Goal: Task Accomplishment & Management: Use online tool/utility

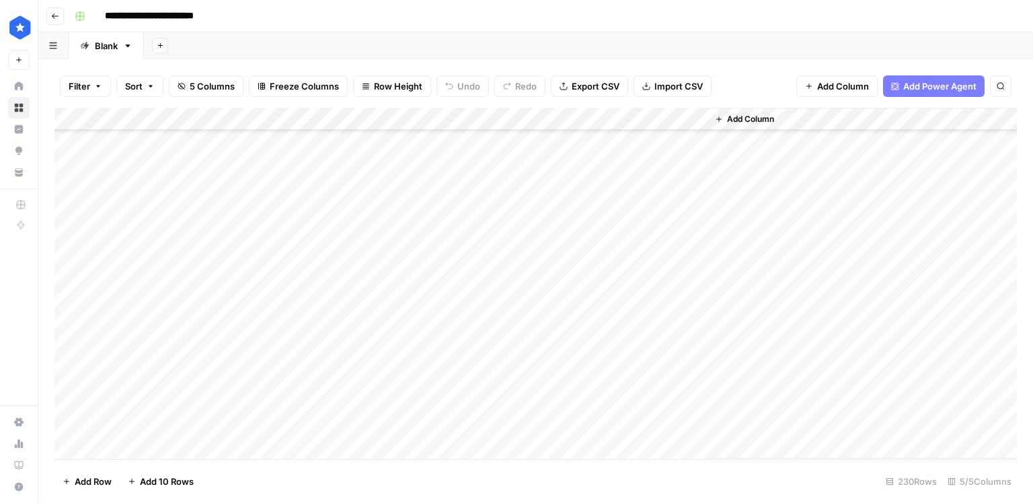
scroll to position [1865, 0]
click at [376, 313] on div "Add Column" at bounding box center [535, 283] width 963 height 351
click at [559, 123] on div "Add Column" at bounding box center [535, 283] width 963 height 351
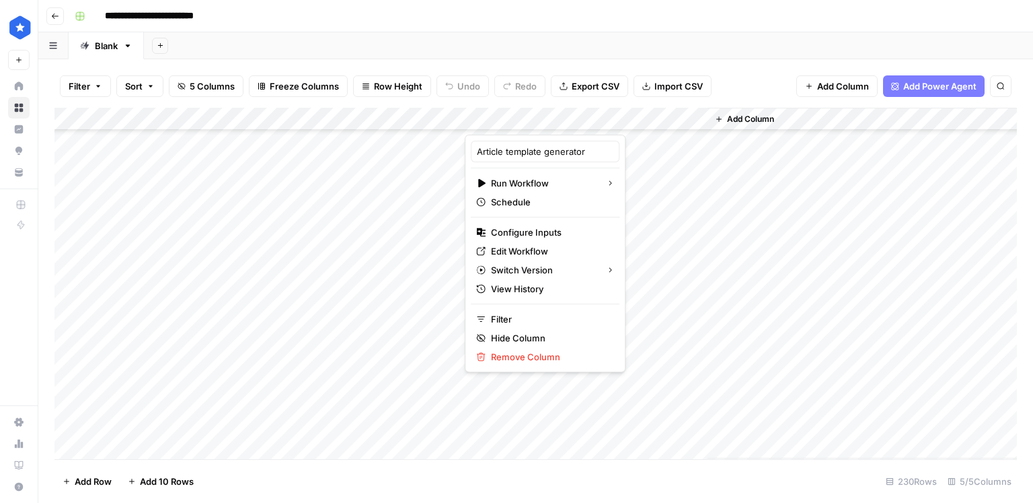
click at [402, 424] on div "Add Column" at bounding box center [535, 283] width 963 height 351
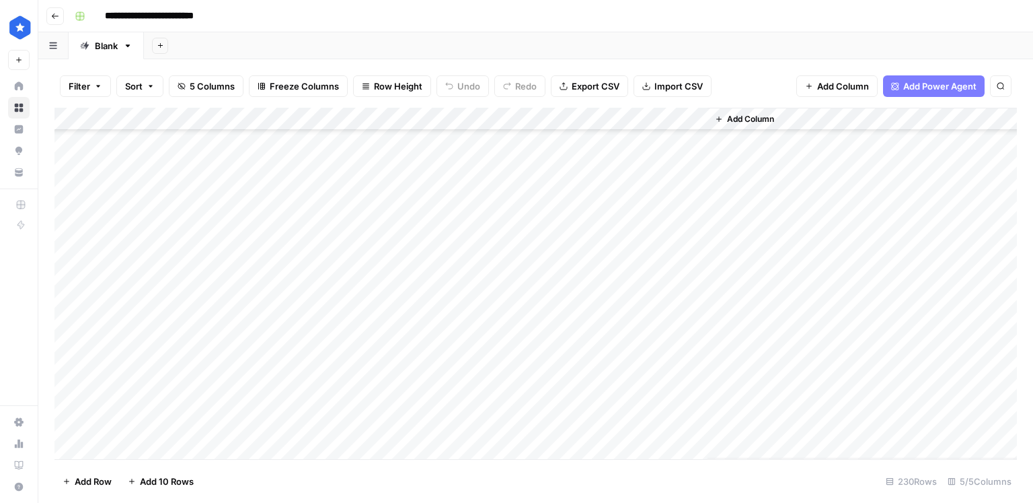
click at [402, 424] on div "Add Column" at bounding box center [535, 283] width 963 height 351
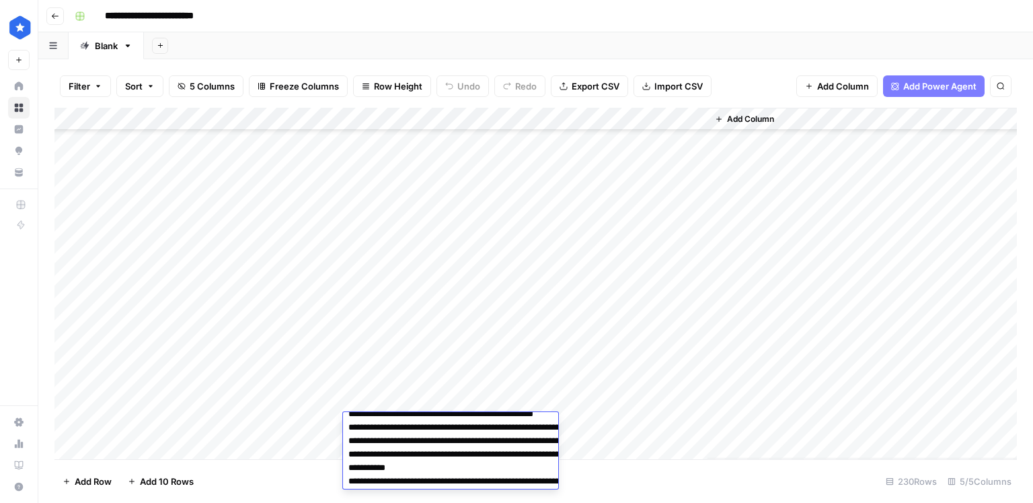
scroll to position [0, 0]
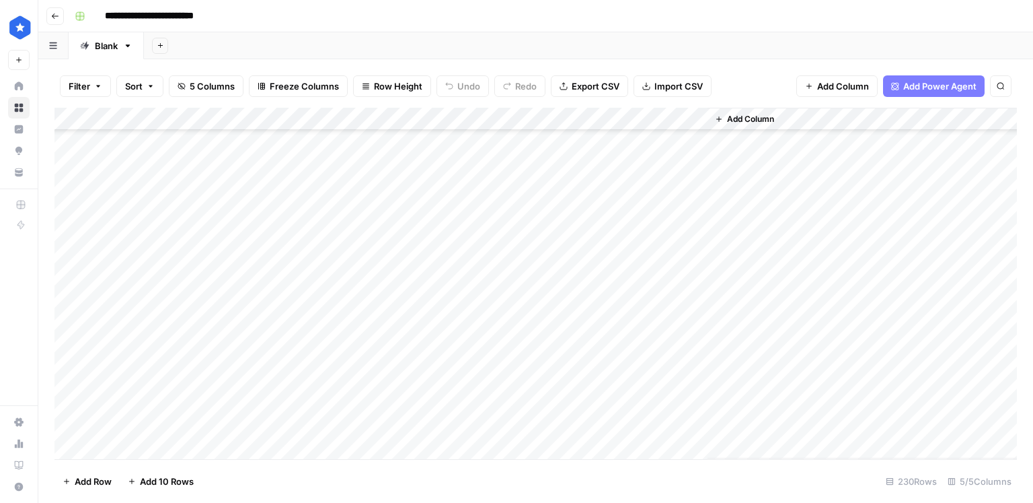
click at [418, 391] on div "Add Column" at bounding box center [535, 283] width 963 height 351
click at [98, 480] on span "Add Row" at bounding box center [93, 480] width 37 height 13
click at [149, 447] on div "Add Column" at bounding box center [535, 283] width 963 height 351
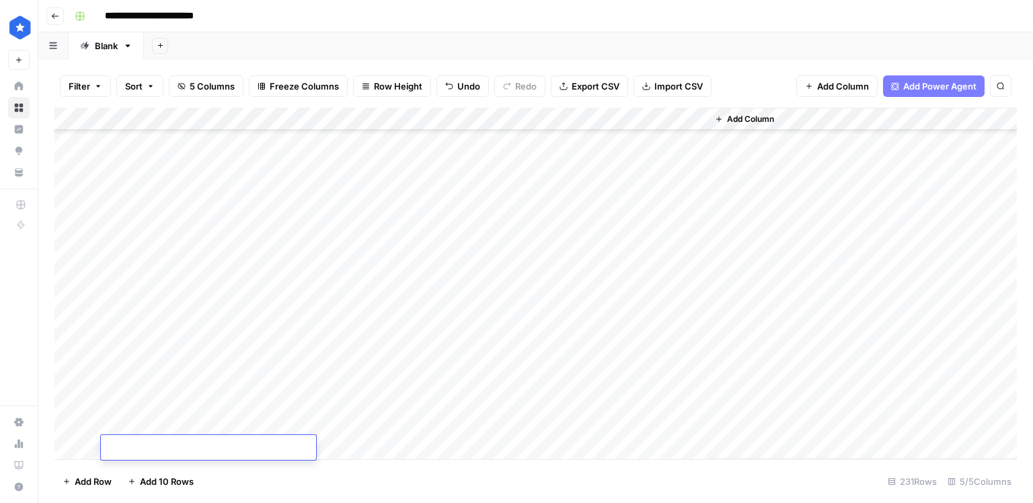
click at [155, 430] on div "Add Column" at bounding box center [535, 283] width 963 height 351
click at [152, 446] on div "Add Column" at bounding box center [535, 283] width 963 height 351
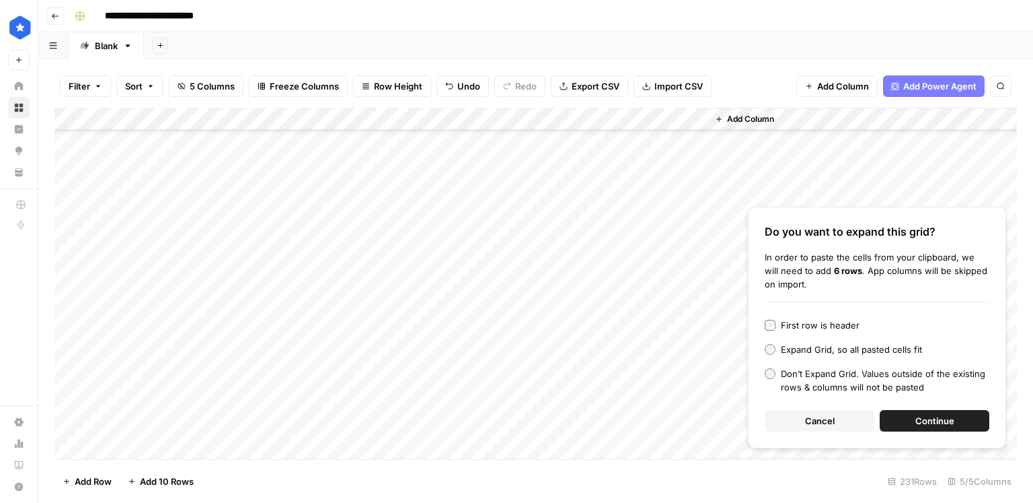
click at [931, 422] on span "Continue" at bounding box center [935, 420] width 39 height 13
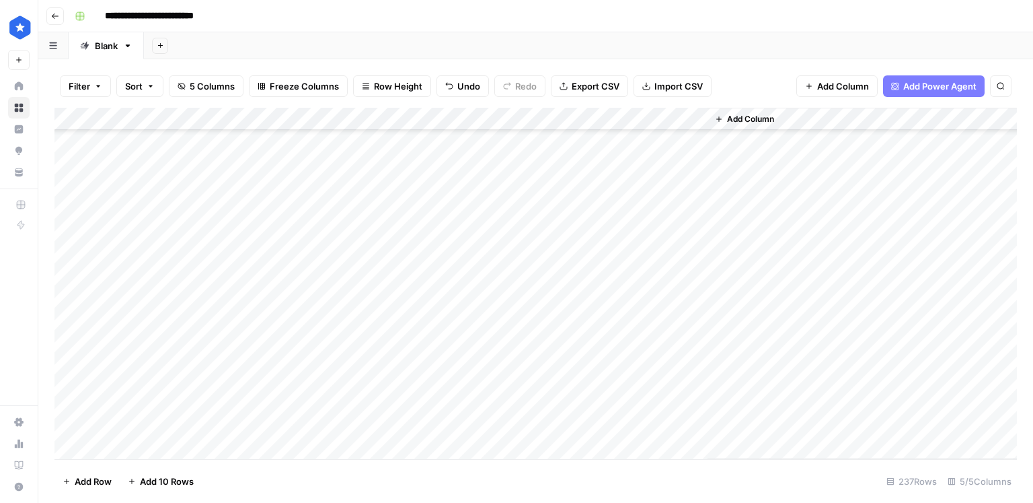
scroll to position [5114, 0]
click at [396, 294] on div "Add Column" at bounding box center [535, 283] width 963 height 351
click at [397, 293] on div "Add Column" at bounding box center [535, 283] width 963 height 351
click at [397, 293] on textarea "**********" at bounding box center [470, 288] width 254 height 19
drag, startPoint x: 165, startPoint y: 290, endPoint x: 361, endPoint y: 424, distance: 237.5
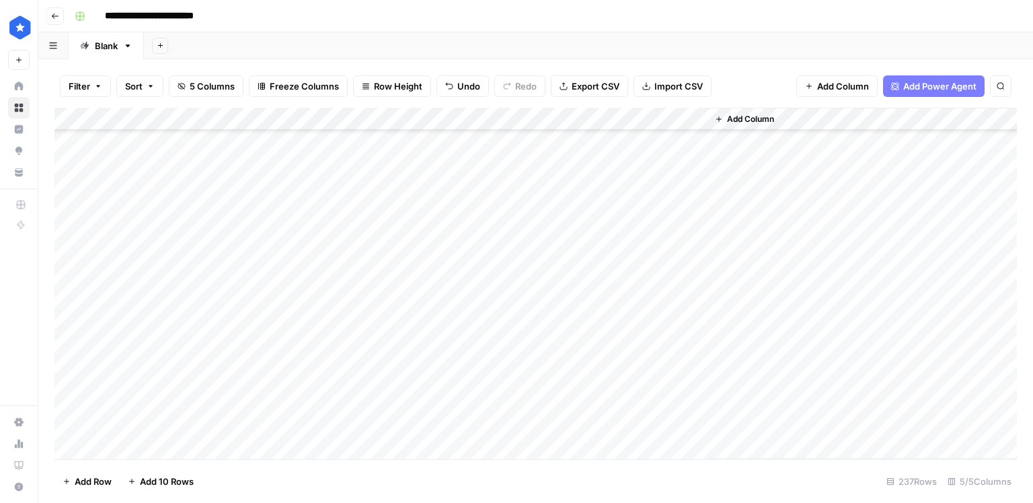
click at [361, 424] on div "Add Column" at bounding box center [535, 283] width 963 height 351
click at [404, 279] on div "Add Column" at bounding box center [535, 283] width 963 height 351
click at [664, 88] on span "Import CSV" at bounding box center [679, 85] width 48 height 13
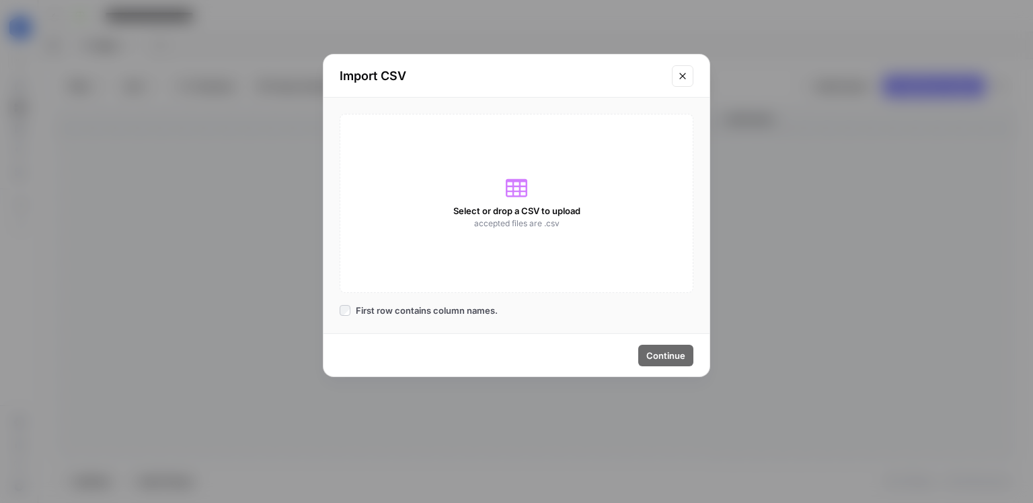
click at [454, 202] on div "Select or drop a CSV to upload accepted files are .csv" at bounding box center [517, 203] width 354 height 179
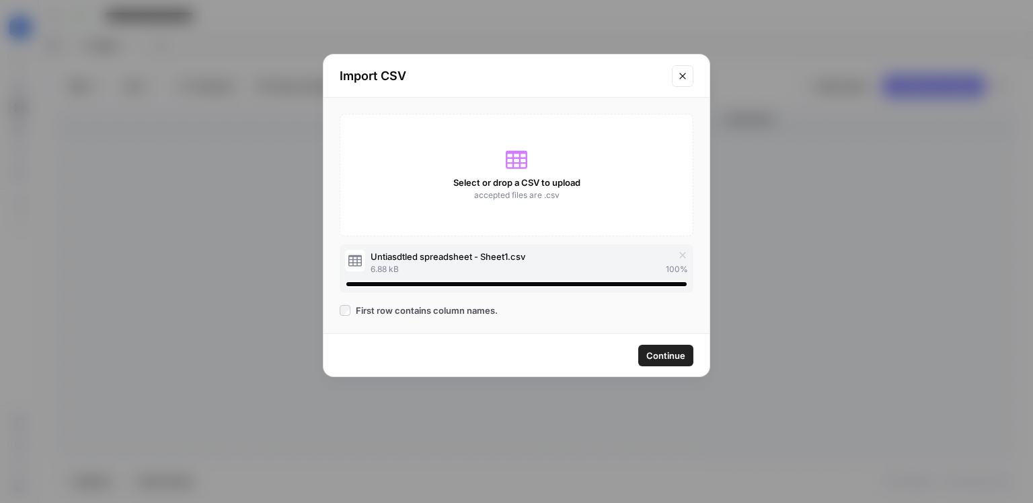
click at [666, 350] on span "Continue" at bounding box center [666, 354] width 39 height 13
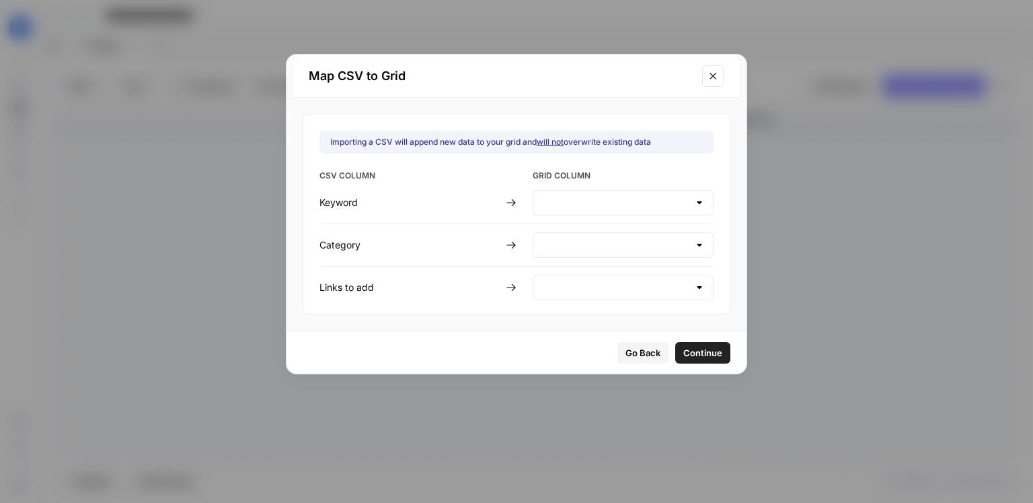
type input "Keyword"
type input "Category"
type input "Links to add"
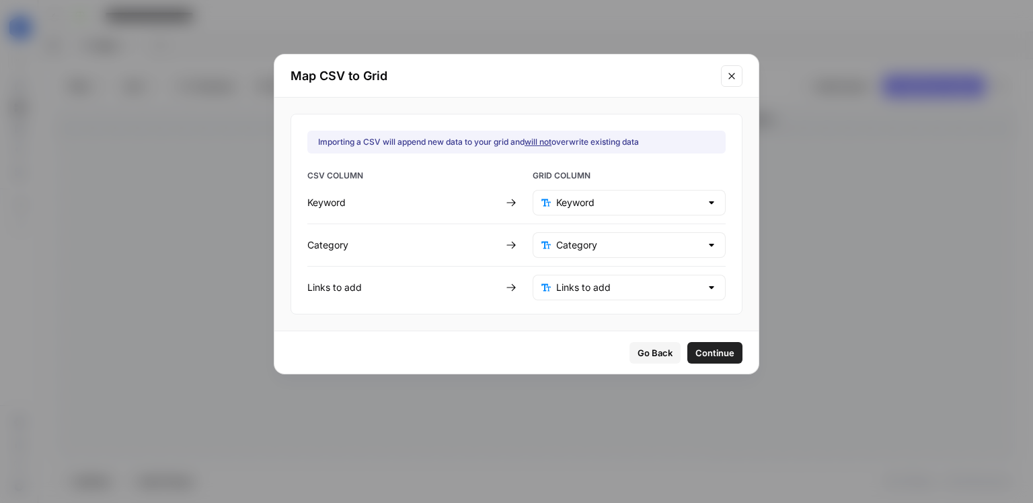
click at [696, 349] on span "Continue" at bounding box center [715, 352] width 39 height 13
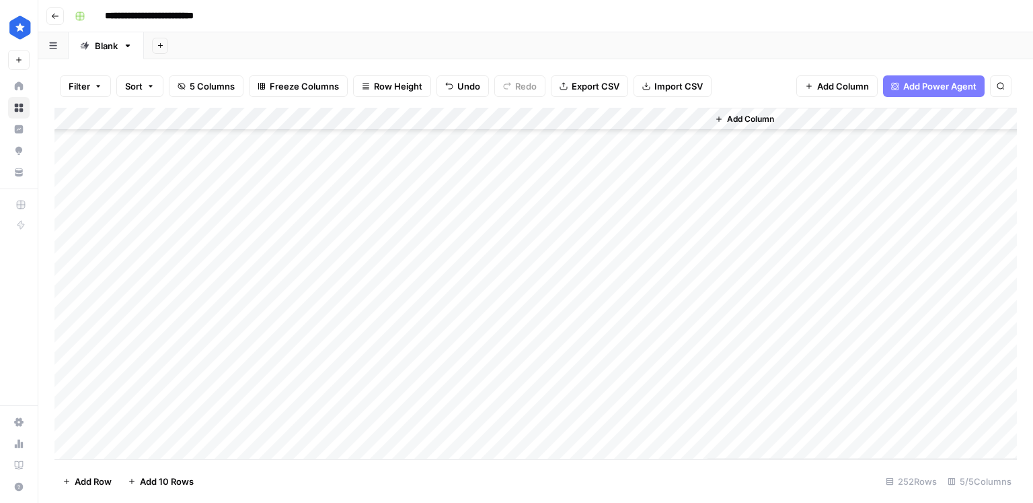
scroll to position [5190, 0]
click at [65, 346] on div "Add Column" at bounding box center [535, 283] width 963 height 351
click at [71, 319] on div "Add Column" at bounding box center [535, 283] width 963 height 351
click at [71, 305] on div "Add Column" at bounding box center [535, 283] width 963 height 351
click at [70, 322] on div "Add Column" at bounding box center [535, 283] width 963 height 351
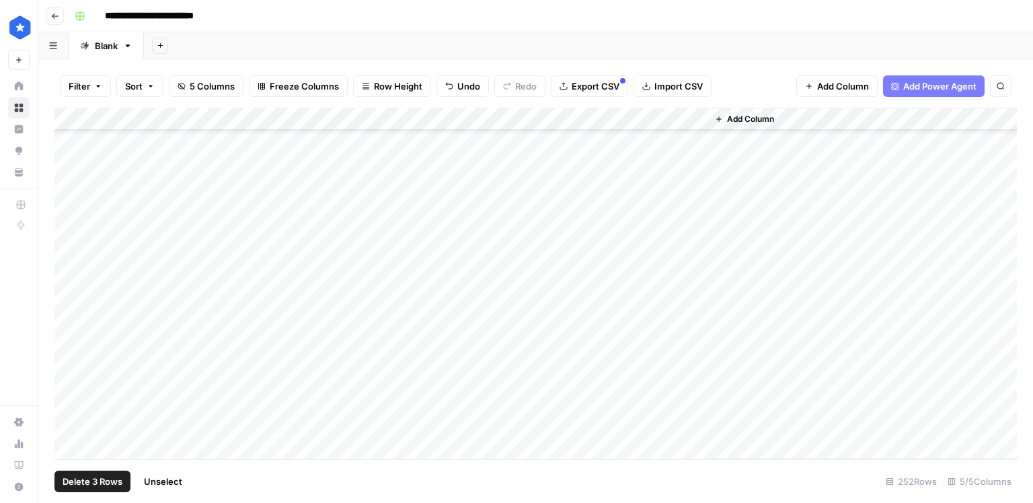
click at [72, 288] on div "Add Column" at bounding box center [535, 283] width 963 height 351
drag, startPoint x: 73, startPoint y: 252, endPoint x: 66, endPoint y: 282, distance: 31.2
click at [73, 252] on div "Add Column" at bounding box center [535, 283] width 963 height 351
drag, startPoint x: 66, startPoint y: 283, endPoint x: 67, endPoint y: 261, distance: 22.2
click at [66, 283] on div "Add Column" at bounding box center [535, 283] width 963 height 351
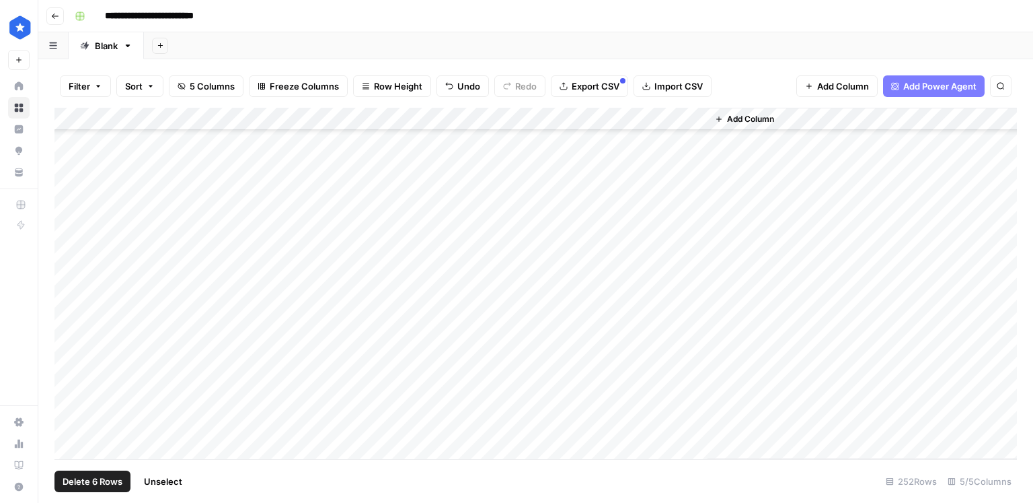
click at [72, 232] on div "Add Column" at bounding box center [535, 283] width 963 height 351
click at [72, 219] on div "Add Column" at bounding box center [535, 283] width 963 height 351
click at [85, 482] on span "Delete 7 Rows" at bounding box center [92, 480] width 59 height 13
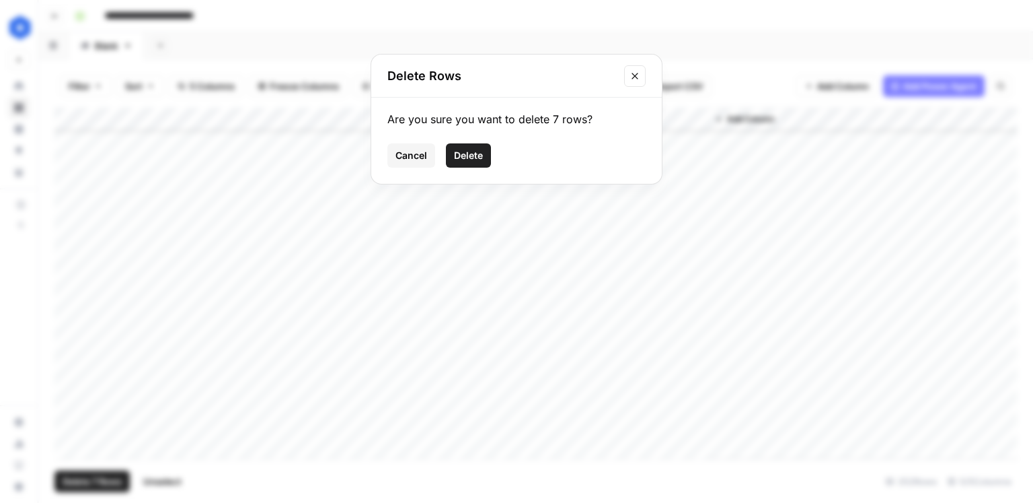
click at [480, 155] on span "Delete" at bounding box center [468, 155] width 29 height 13
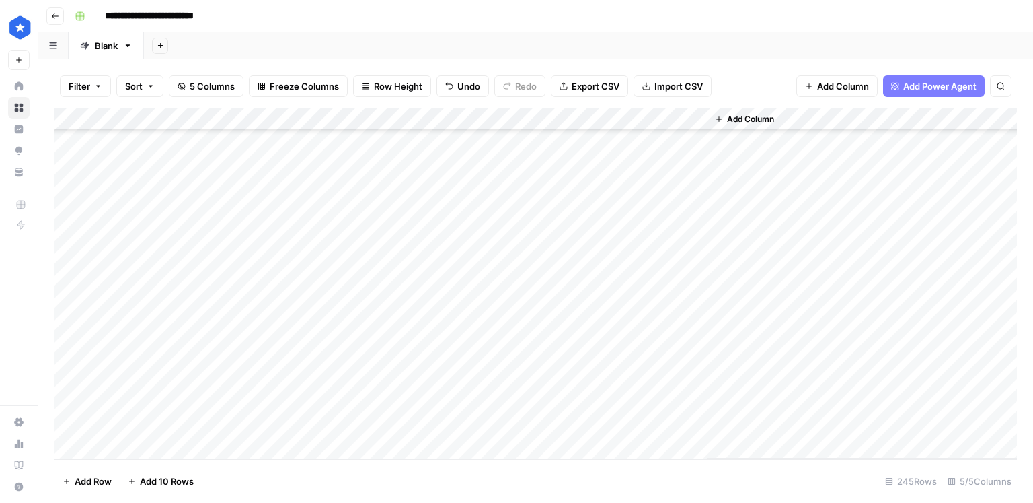
click at [288, 214] on div "Add Column" at bounding box center [535, 283] width 963 height 351
drag, startPoint x: 541, startPoint y: 202, endPoint x: 538, endPoint y: 209, distance: 8.1
click at [541, 202] on div "Add Column" at bounding box center [535, 283] width 963 height 351
click at [533, 220] on div "Add Column" at bounding box center [535, 283] width 963 height 351
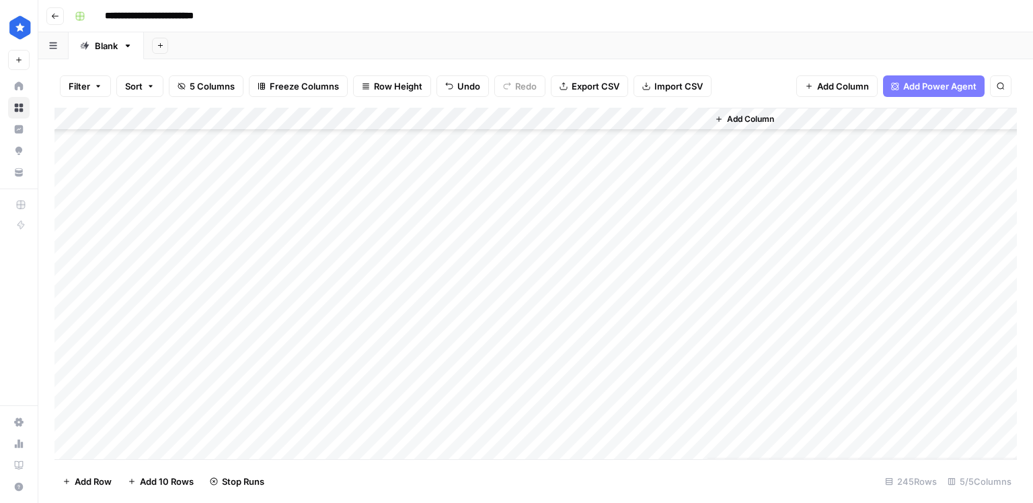
click at [527, 234] on div "Add Column" at bounding box center [535, 283] width 963 height 351
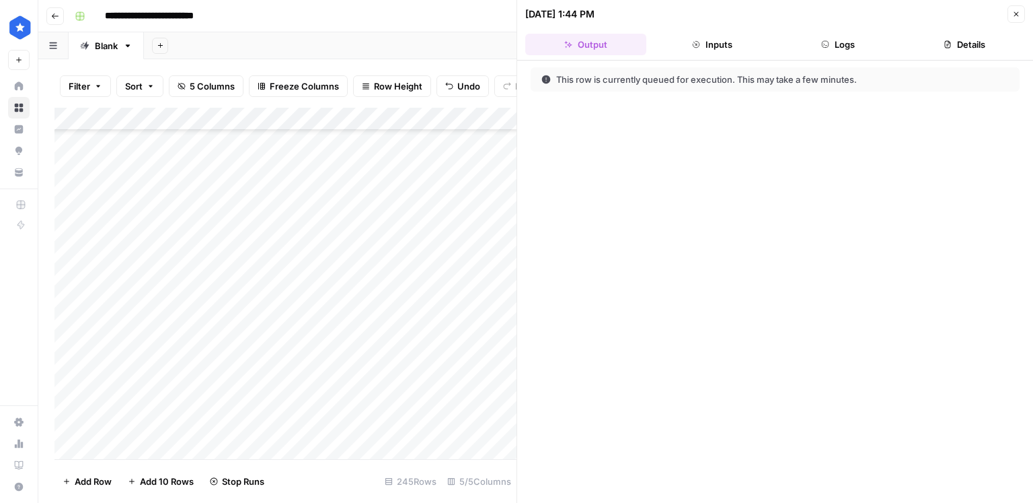
click at [1015, 18] on button "Close" at bounding box center [1016, 13] width 17 height 17
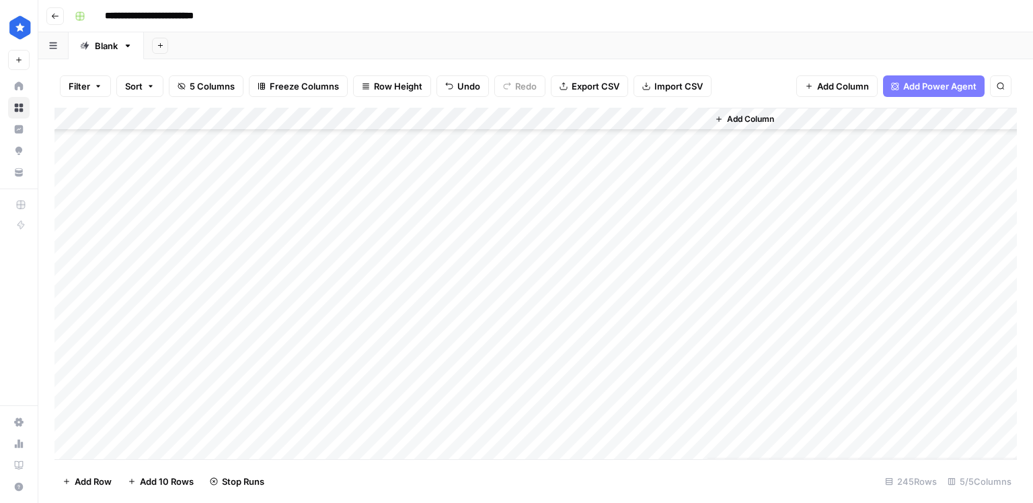
click at [526, 201] on div "Add Column" at bounding box center [535, 283] width 963 height 351
click at [521, 252] on div "Add Column" at bounding box center [535, 283] width 963 height 351
click at [520, 269] on div "Add Column" at bounding box center [535, 283] width 963 height 351
click at [517, 305] on div "Add Column" at bounding box center [535, 283] width 963 height 351
click at [518, 323] on div "Add Column" at bounding box center [535, 283] width 963 height 351
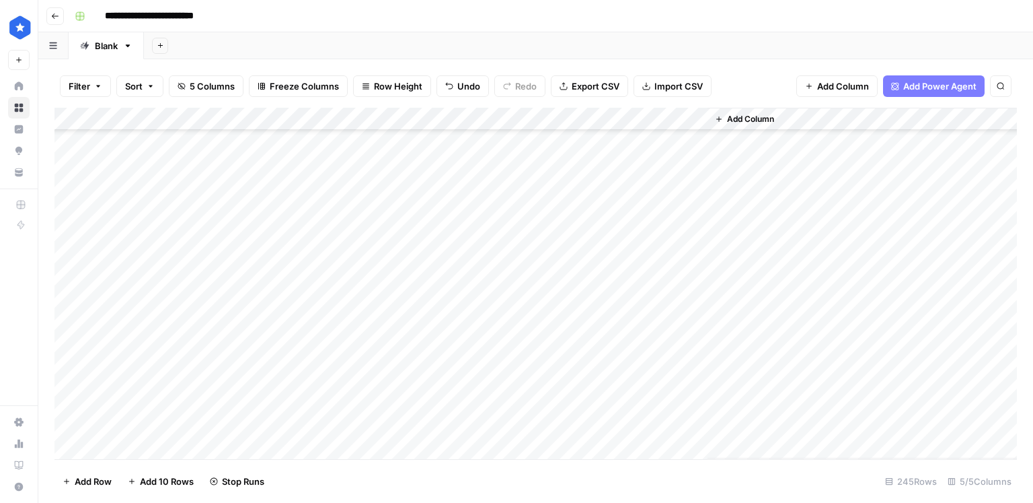
click at [518, 339] on div "Add Column" at bounding box center [535, 283] width 963 height 351
click at [518, 361] on div "Add Column" at bounding box center [535, 283] width 963 height 351
click at [518, 386] on div "Add Column" at bounding box center [535, 283] width 963 height 351
click at [517, 404] on div "Add Column" at bounding box center [535, 283] width 963 height 351
click at [517, 422] on div "Add Column" at bounding box center [535, 283] width 963 height 351
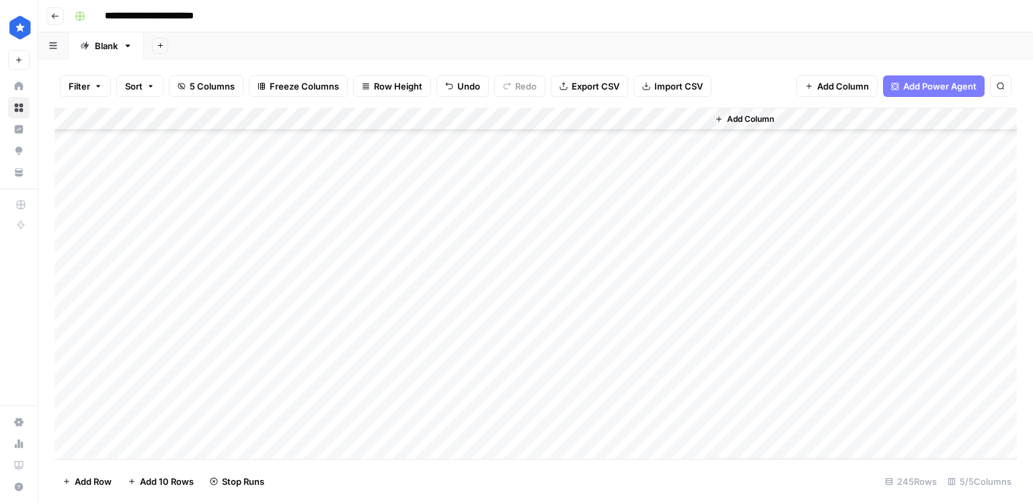
click at [517, 453] on div "Add Column" at bounding box center [535, 283] width 963 height 351
click at [519, 376] on div "Add Column" at bounding box center [535, 283] width 963 height 351
click at [518, 400] on div "Add Column" at bounding box center [535, 283] width 963 height 351
click at [519, 424] on div "Add Column" at bounding box center [535, 283] width 963 height 351
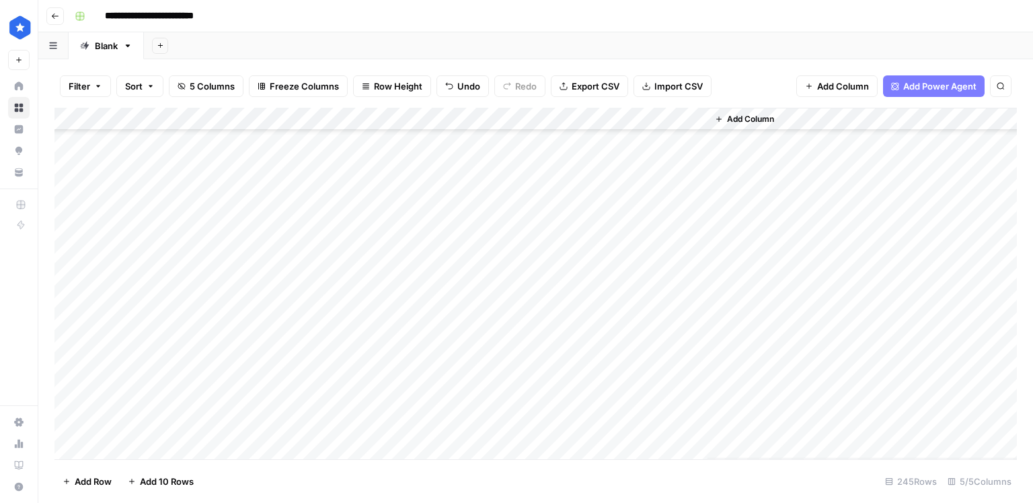
scroll to position [5094, 0]
drag, startPoint x: 638, startPoint y: 352, endPoint x: 159, endPoint y: 188, distance: 506.1
click at [159, 188] on div "Add Column" at bounding box center [535, 283] width 963 height 351
click at [647, 380] on div "Add Column" at bounding box center [535, 283] width 963 height 351
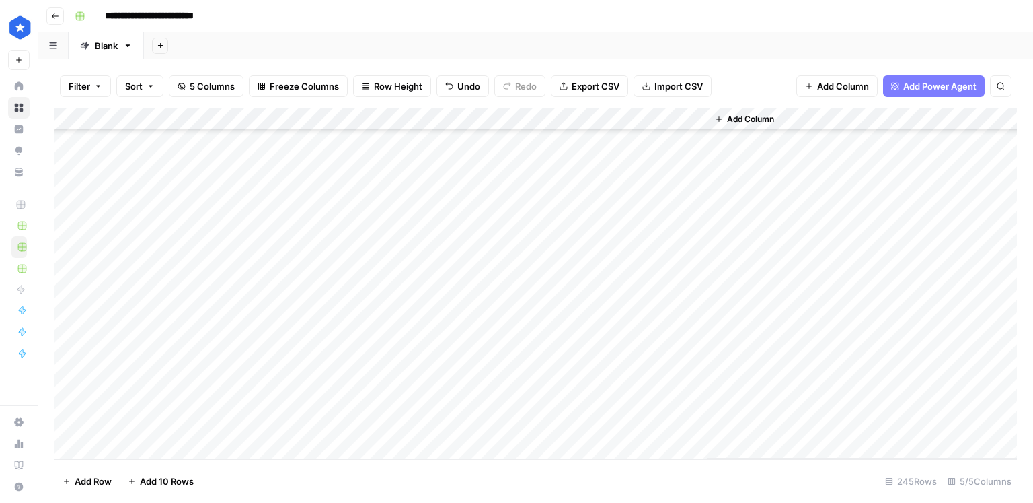
click at [644, 408] on div "Add Column" at bounding box center [535, 283] width 963 height 351
click at [209, 406] on div "Add Column" at bounding box center [535, 283] width 963 height 351
click at [633, 425] on div "Add Column" at bounding box center [535, 283] width 963 height 351
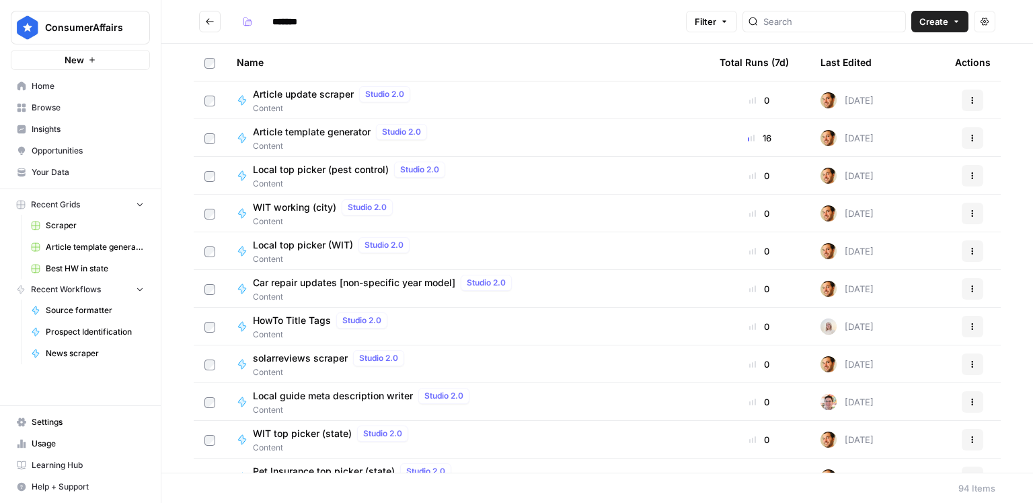
click at [97, 128] on span "Insights" at bounding box center [88, 129] width 112 height 12
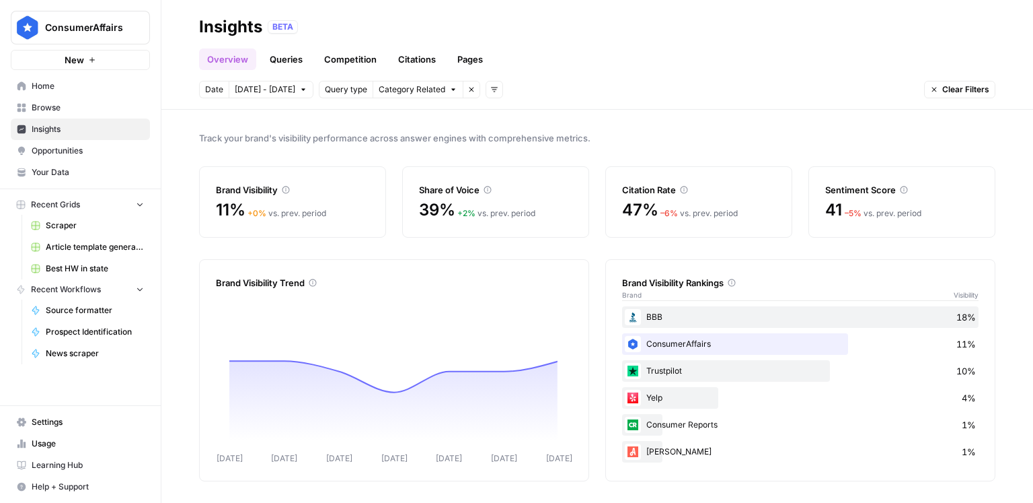
click at [297, 61] on link "Queries" at bounding box center [286, 59] width 49 height 22
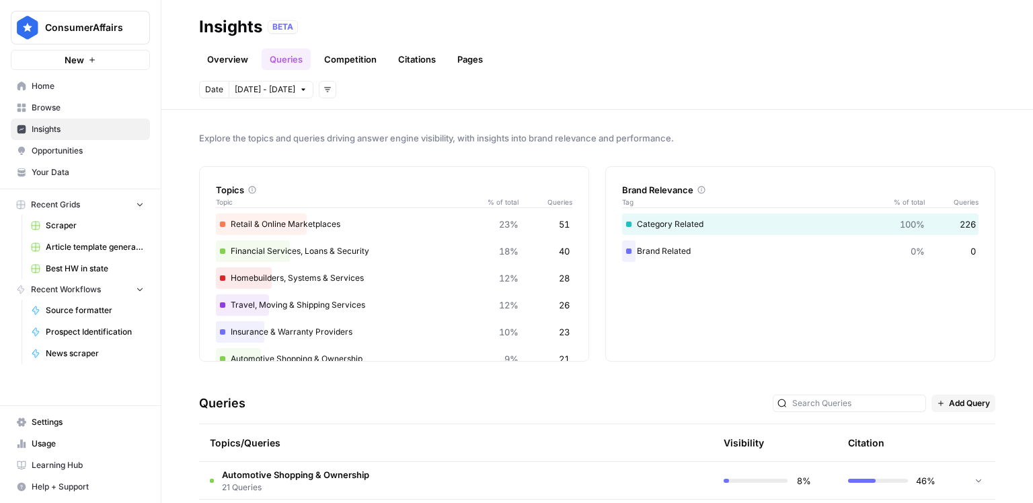
scroll to position [132, 0]
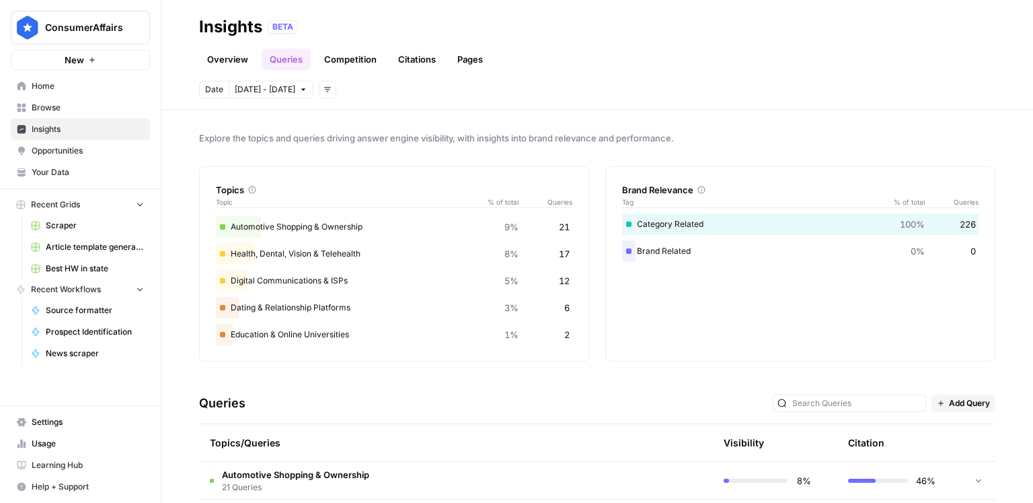
click at [392, 464] on td "Automotive Shopping & Ownership 21 Queries" at bounding box center [392, 480] width 386 height 37
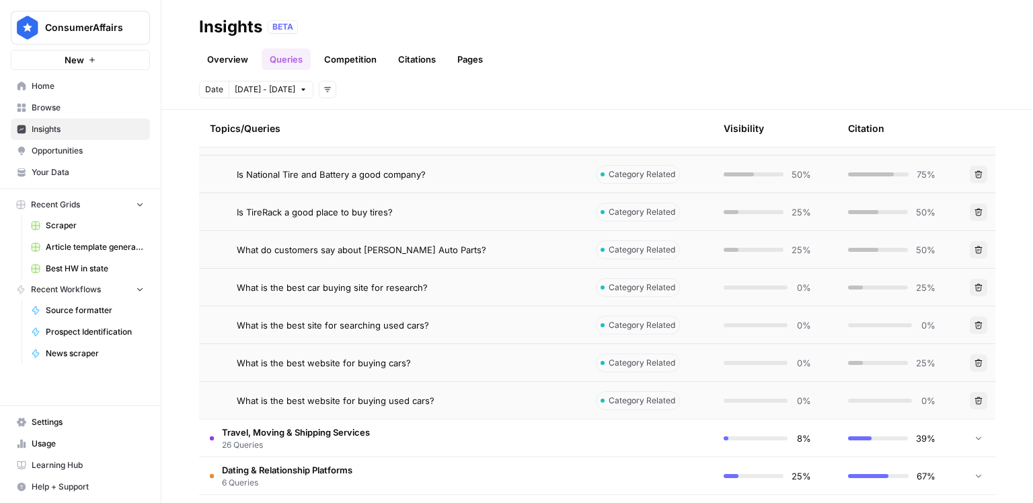
scroll to position [1148, 0]
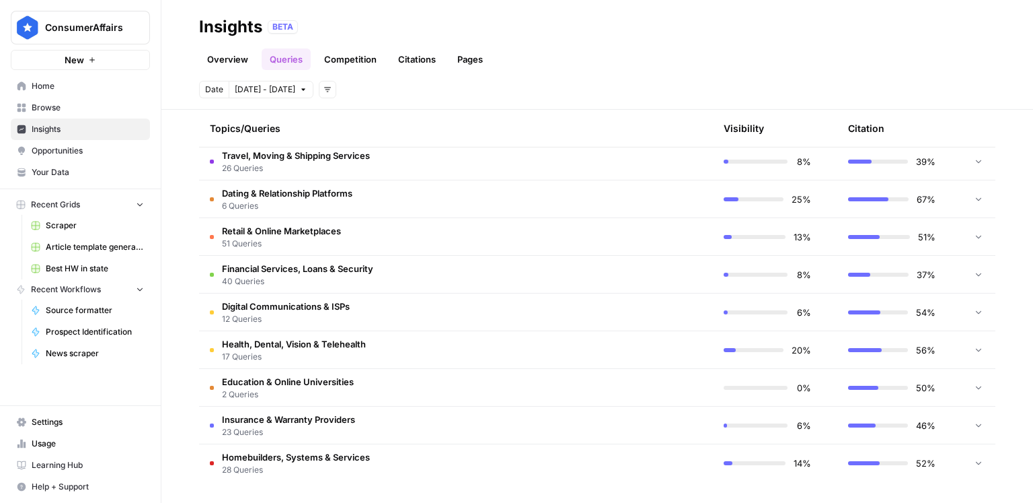
click at [372, 258] on td "Financial Services, Loans & Security 40 Queries" at bounding box center [392, 274] width 386 height 37
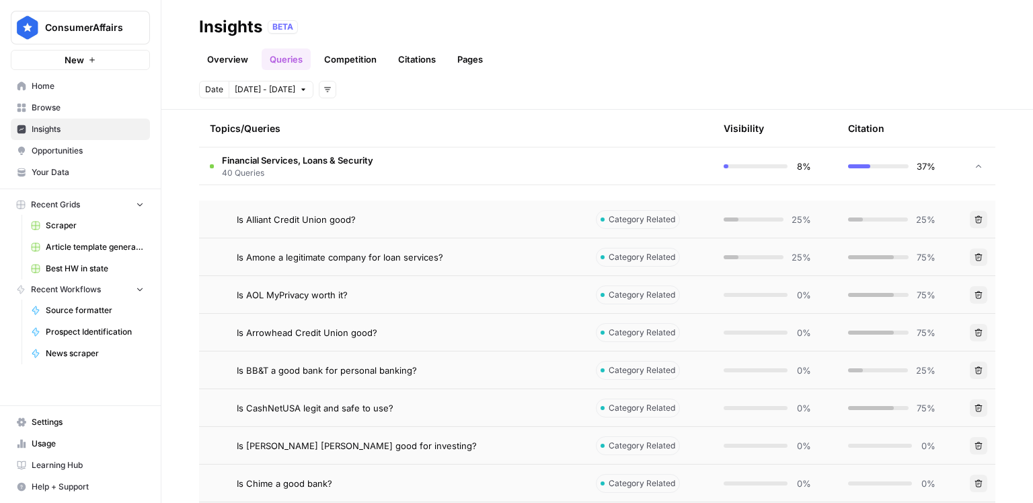
scroll to position [1205, 0]
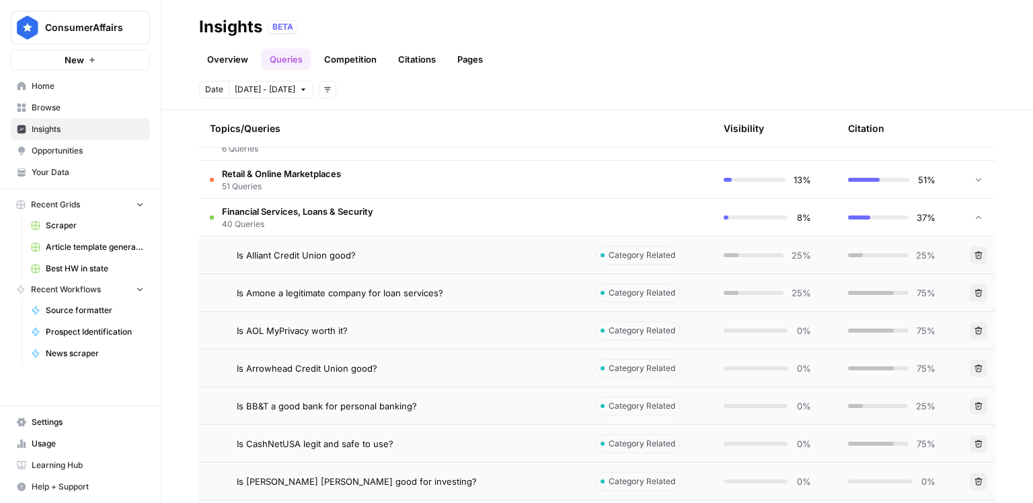
click at [316, 254] on span "Is Alliant Credit Union good?" at bounding box center [296, 254] width 119 height 13
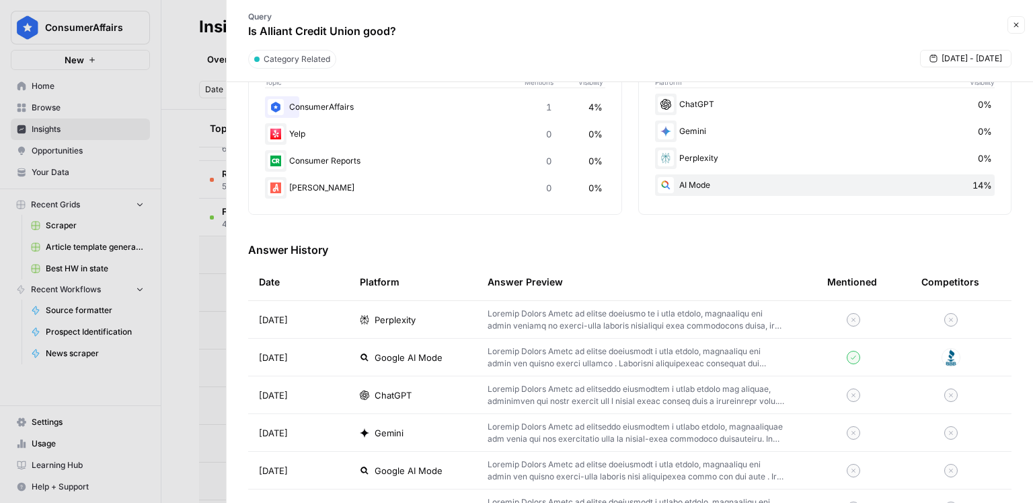
scroll to position [312, 0]
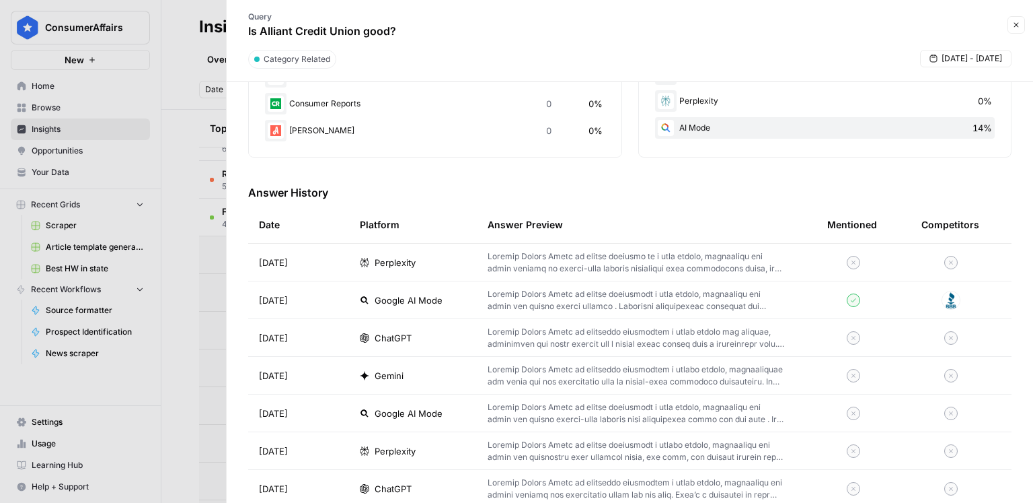
click at [710, 300] on p at bounding box center [636, 300] width 297 height 24
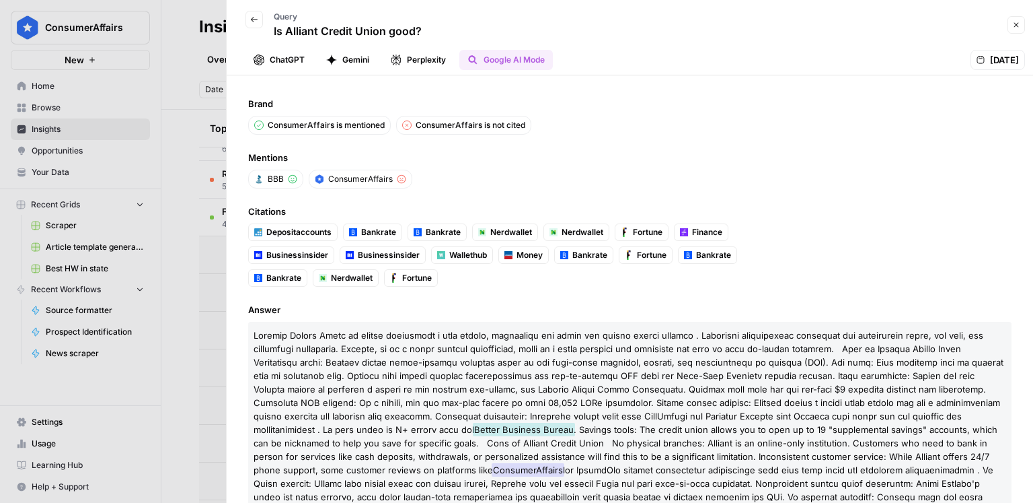
click at [252, 21] on icon "button" at bounding box center [254, 19] width 7 height 5
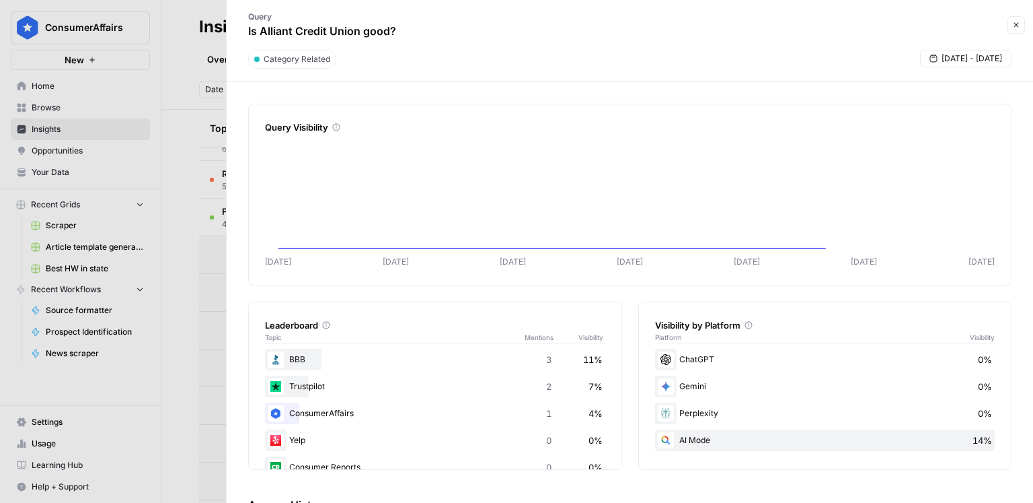
click at [1019, 24] on icon "button" at bounding box center [1016, 25] width 8 height 8
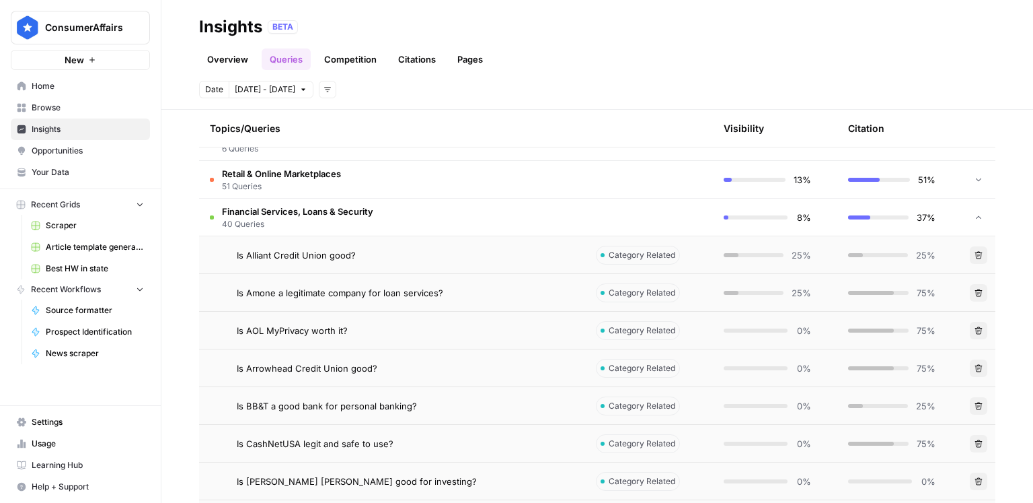
click at [351, 63] on link "Competition" at bounding box center [350, 59] width 69 height 22
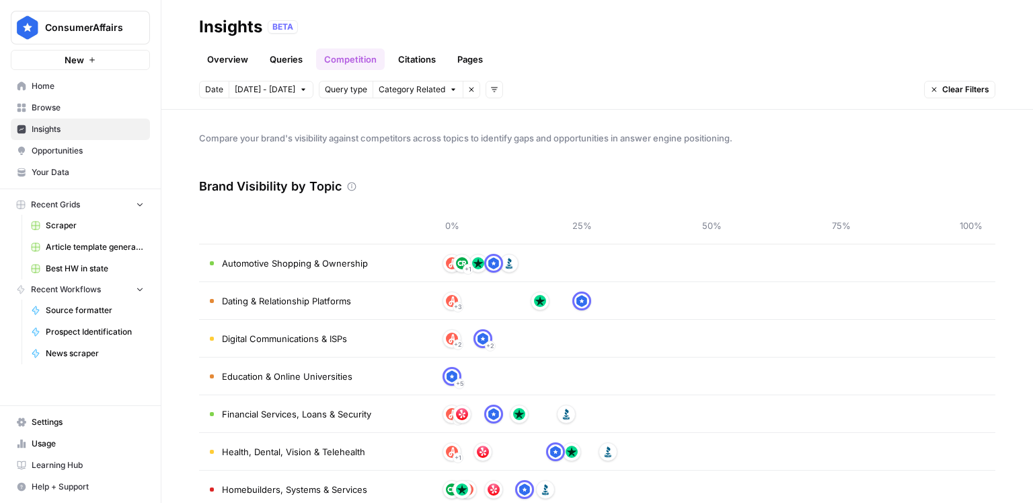
click at [432, 62] on link "Citations" at bounding box center [417, 59] width 54 height 22
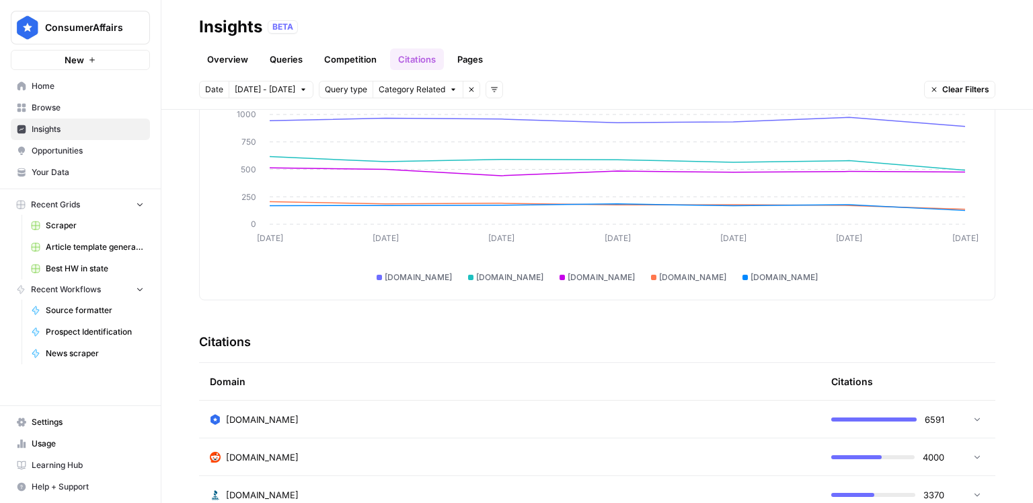
scroll to position [194, 0]
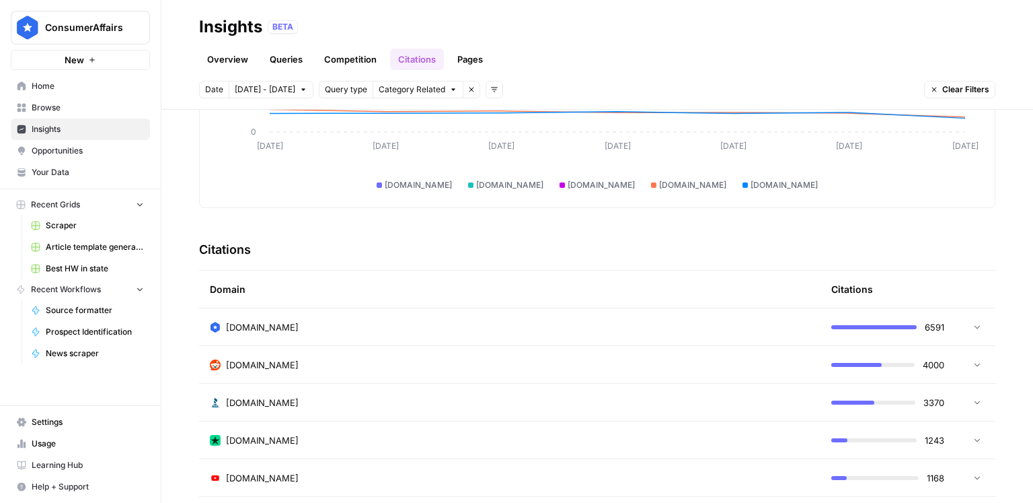
click at [992, 328] on td at bounding box center [975, 326] width 40 height 37
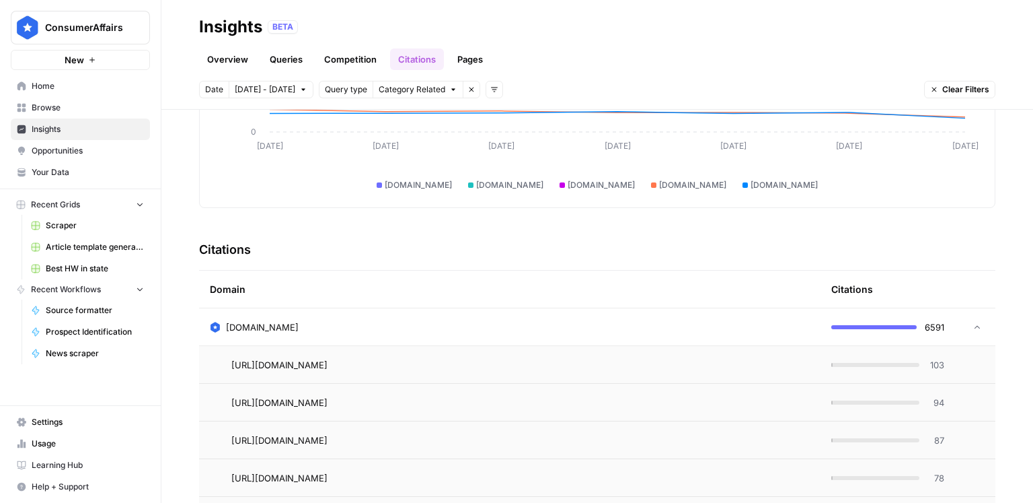
click at [969, 327] on div at bounding box center [974, 326] width 16 height 9
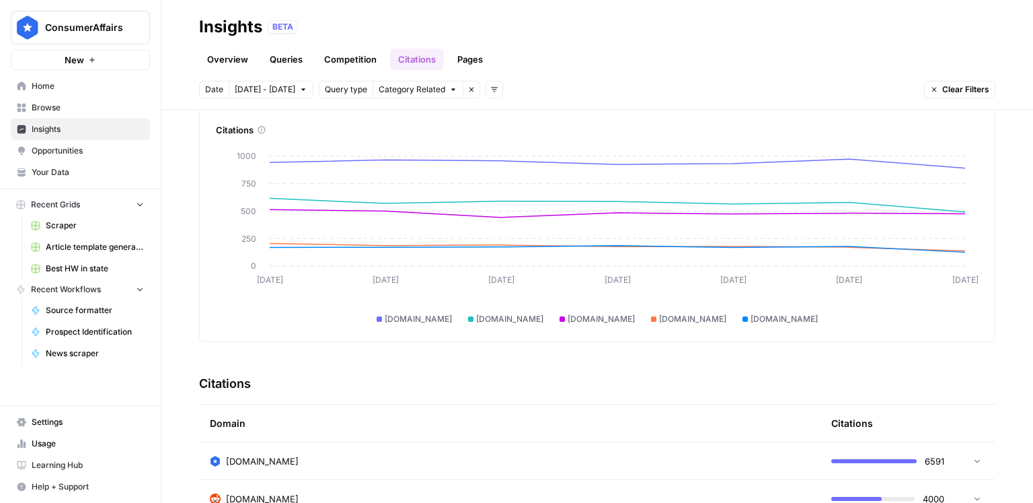
scroll to position [0, 0]
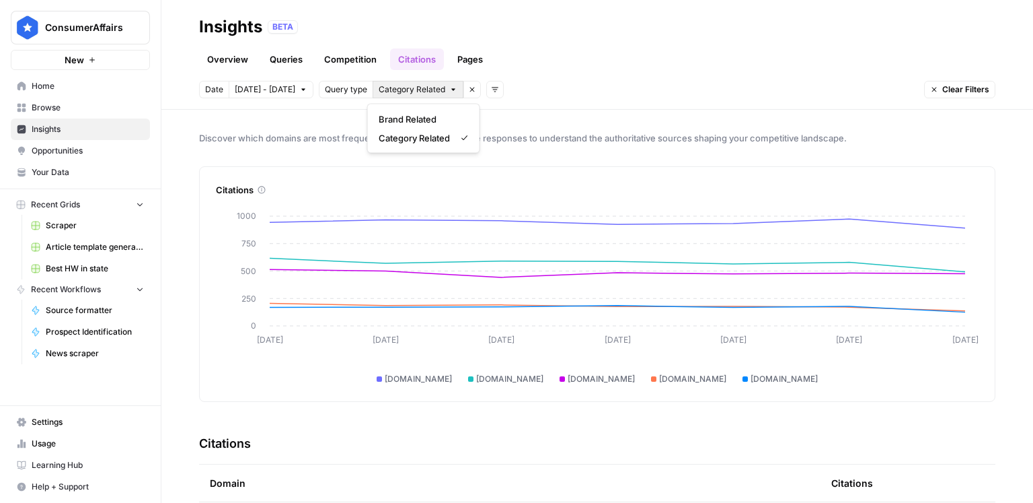
click at [401, 86] on span "Category Related" at bounding box center [412, 89] width 67 height 12
click at [401, 85] on span "Category Related" at bounding box center [412, 89] width 67 height 12
click at [457, 63] on link "Pages" at bounding box center [470, 59] width 42 height 22
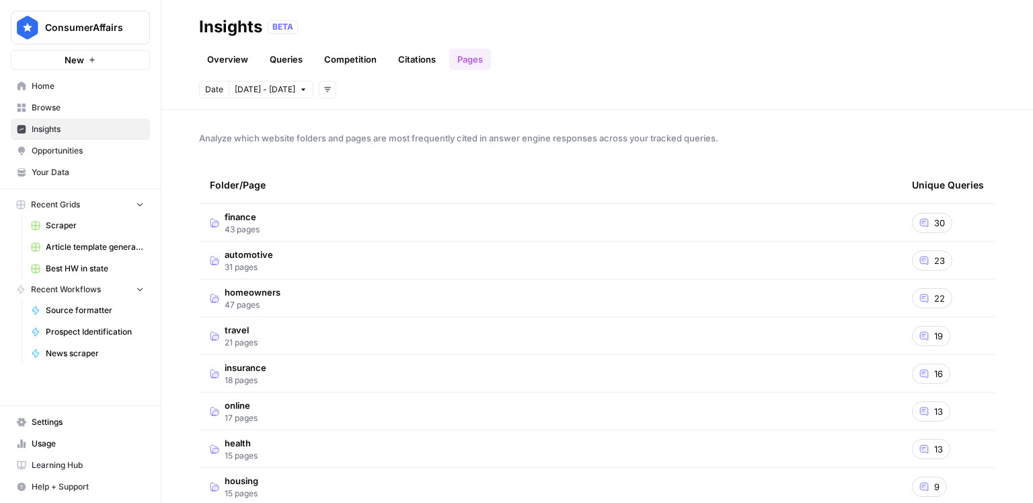
click at [353, 217] on td "finance 43 pages" at bounding box center [550, 222] width 702 height 37
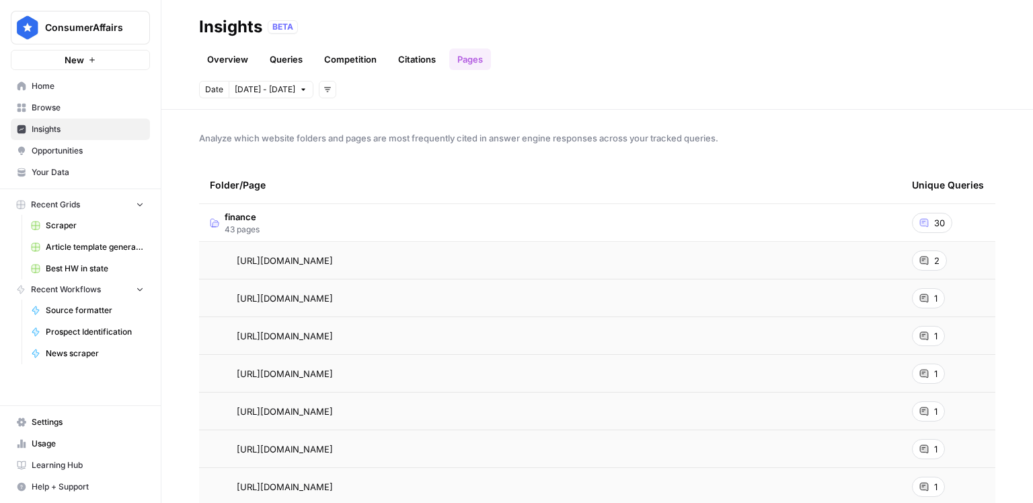
click at [399, 229] on td "finance 43 pages" at bounding box center [550, 222] width 702 height 37
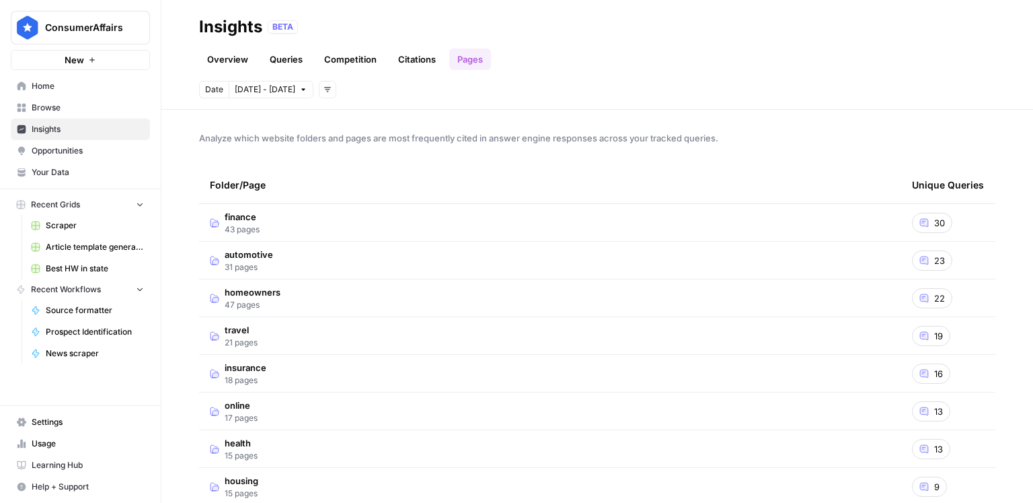
click at [296, 67] on link "Queries" at bounding box center [286, 59] width 49 height 22
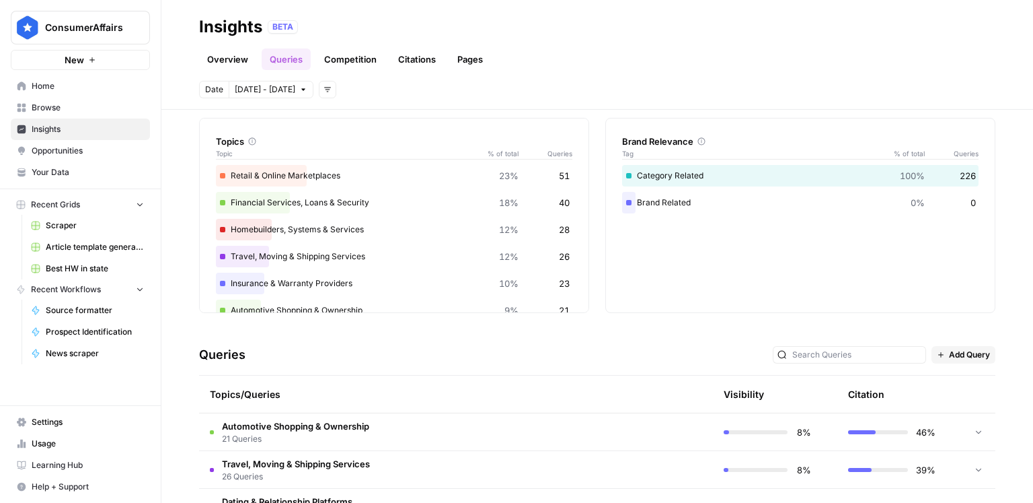
scroll to position [89, 0]
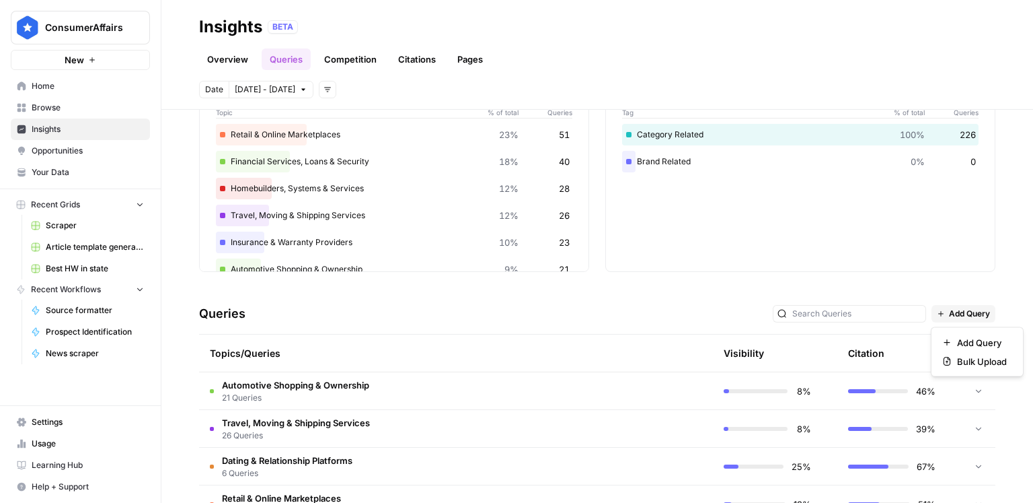
click at [970, 305] on button "Add Query" at bounding box center [964, 313] width 64 height 17
click at [967, 298] on div "Queries Add Query" at bounding box center [597, 313] width 797 height 41
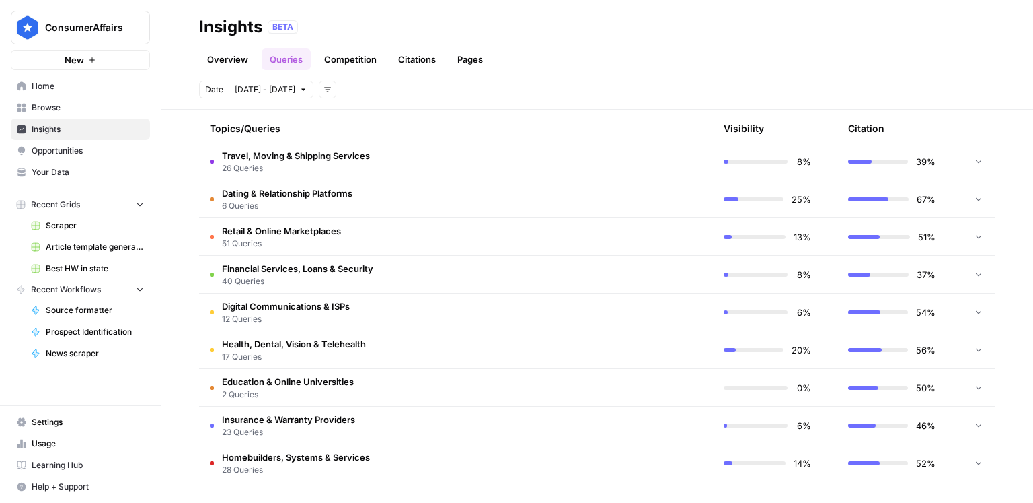
drag, startPoint x: 959, startPoint y: 424, endPoint x: 971, endPoint y: 423, distance: 12.8
click at [959, 424] on td "46%" at bounding box center [900, 424] width 124 height 37
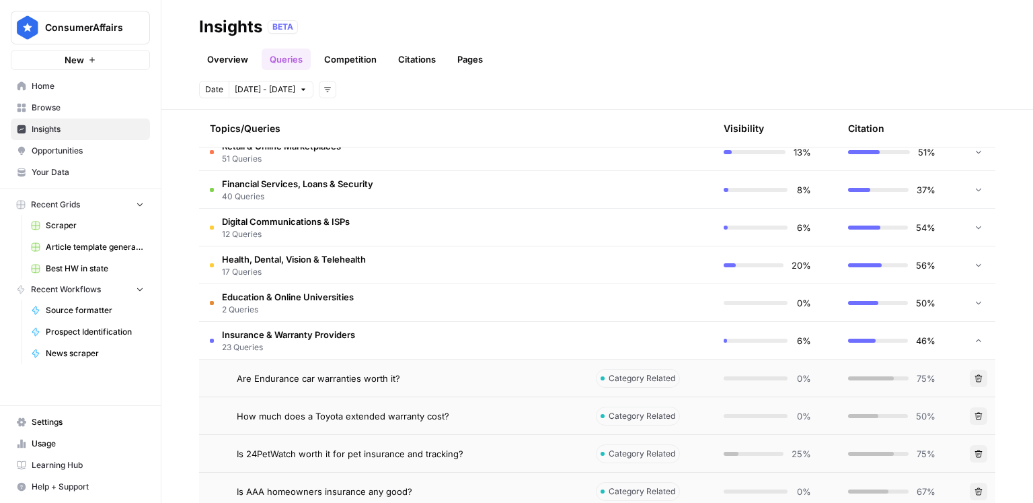
scroll to position [460, 0]
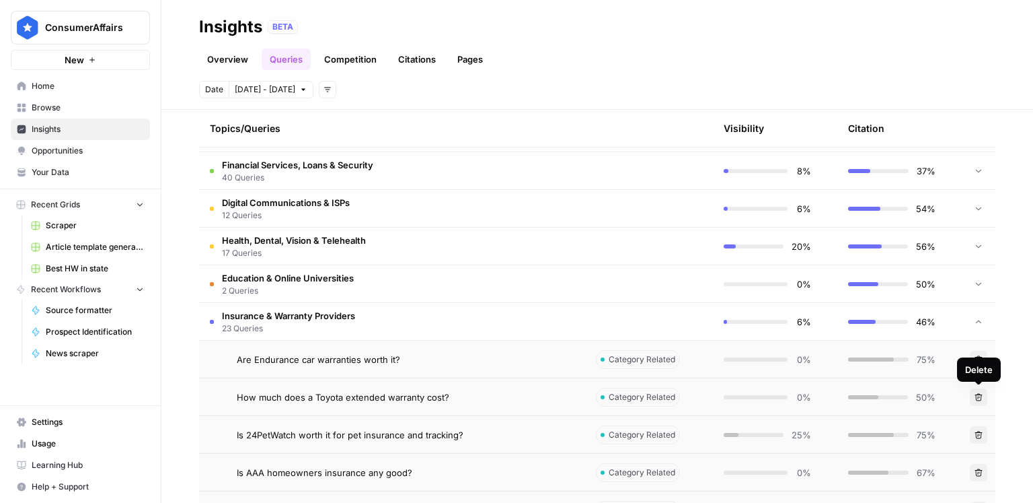
click at [979, 396] on icon "button" at bounding box center [978, 396] width 7 height 7
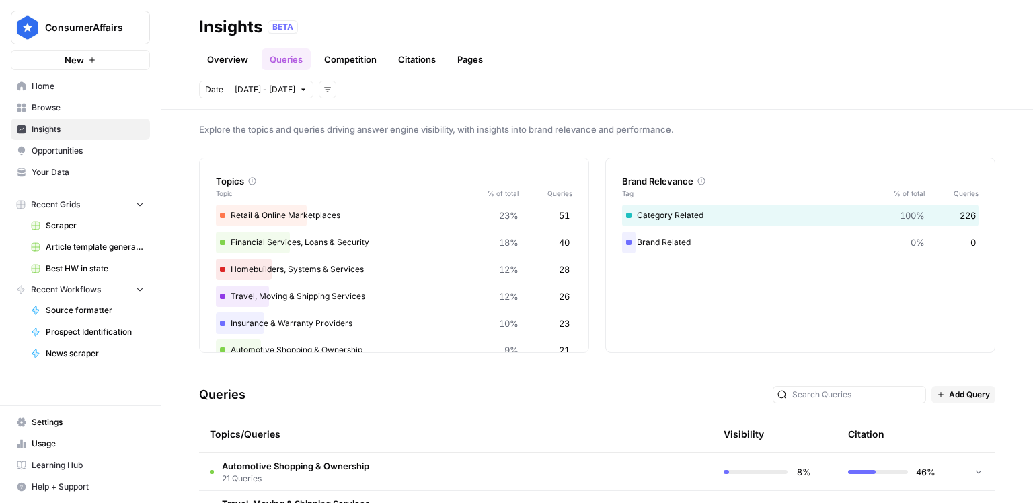
scroll to position [0, 0]
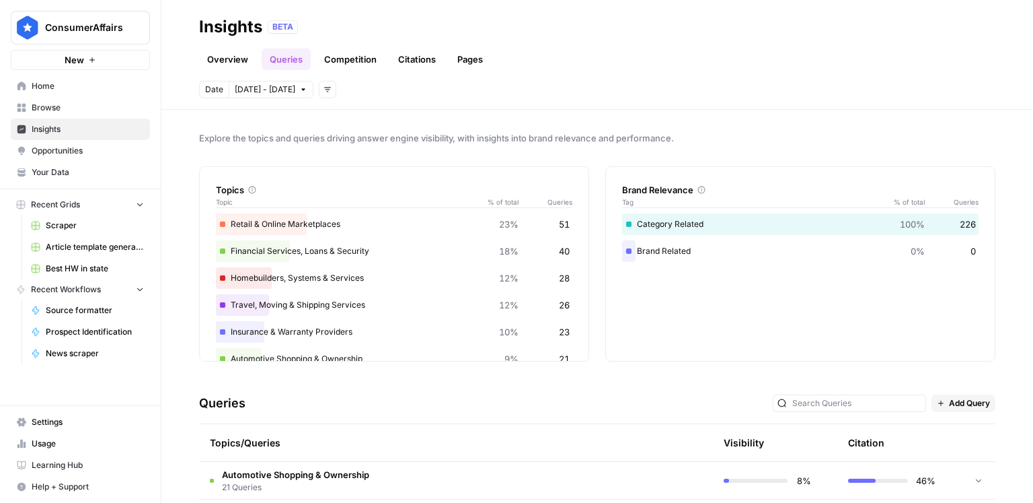
click at [111, 155] on span "Opportunities" at bounding box center [88, 151] width 112 height 12
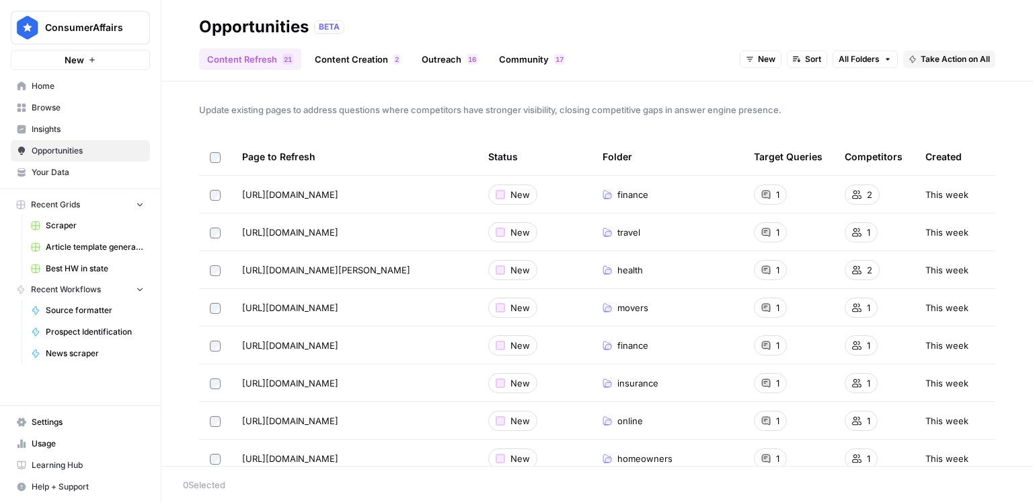
click at [360, 62] on link "Content Creation 2" at bounding box center [358, 59] width 102 height 22
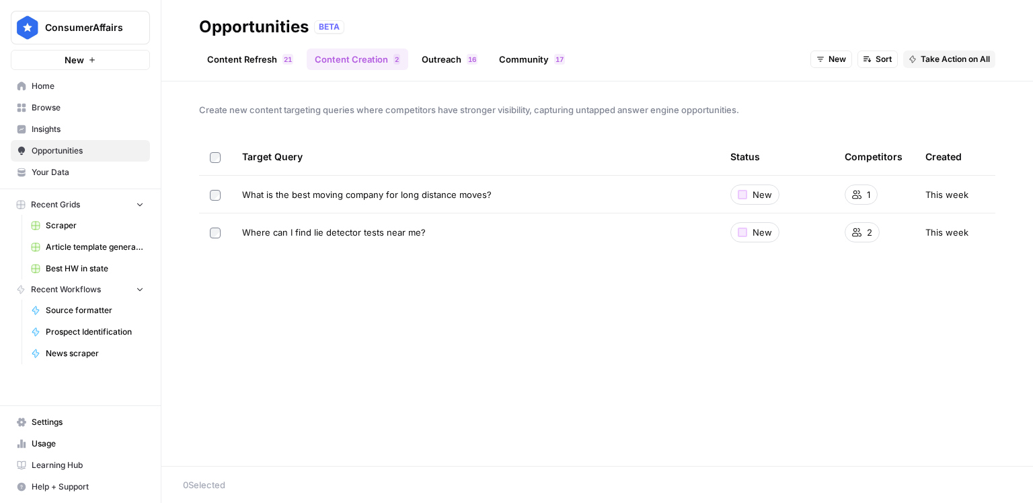
click at [468, 56] on span "1" at bounding box center [470, 59] width 4 height 11
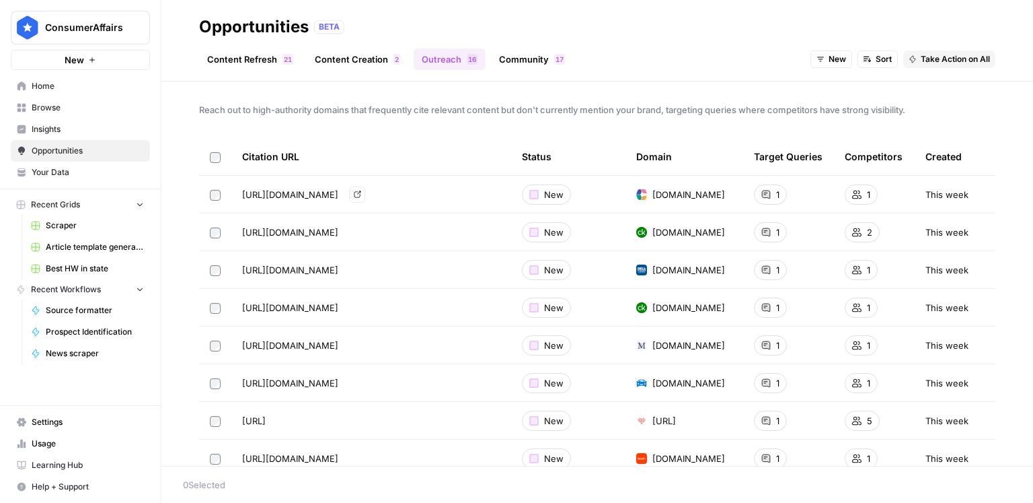
click at [314, 191] on span "https://www.choosingtherapy.com/hers-mental-health-review/" at bounding box center [290, 194] width 96 height 13
click at [544, 71] on header "Opportunities BETA Content Refresh 1 2 Content Creation 2 Outreach 6 1 Communit…" at bounding box center [597, 40] width 872 height 81
click at [540, 59] on link "Community 7 1" at bounding box center [532, 59] width 82 height 22
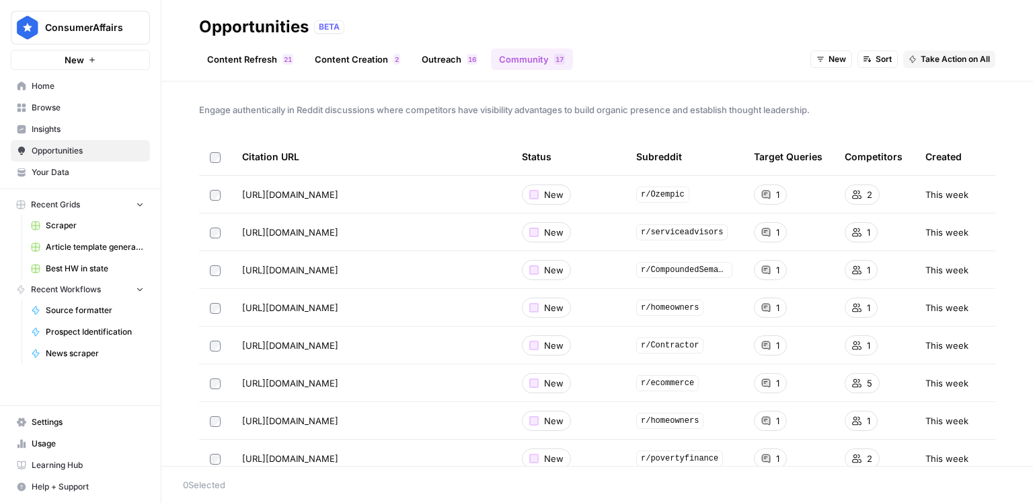
click at [87, 149] on span "Opportunities" at bounding box center [88, 151] width 112 height 12
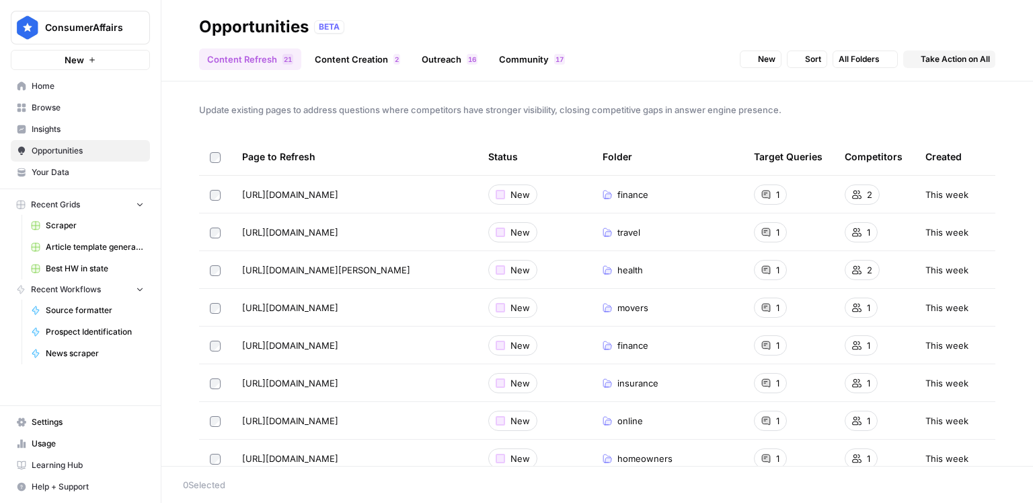
click at [81, 131] on span "Insights" at bounding box center [88, 129] width 112 height 12
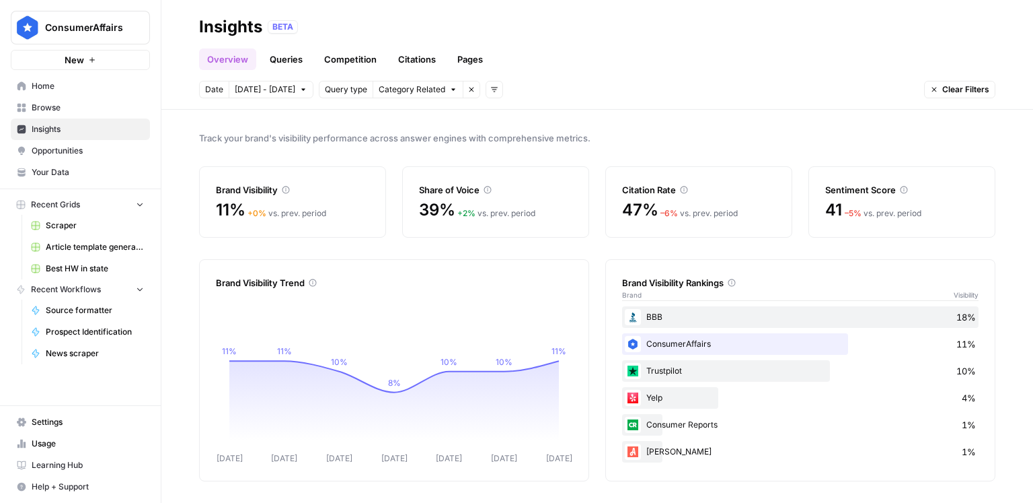
click at [890, 194] on div "Sentiment Score" at bounding box center [901, 189] width 153 height 13
click at [301, 57] on link "Queries" at bounding box center [286, 59] width 49 height 22
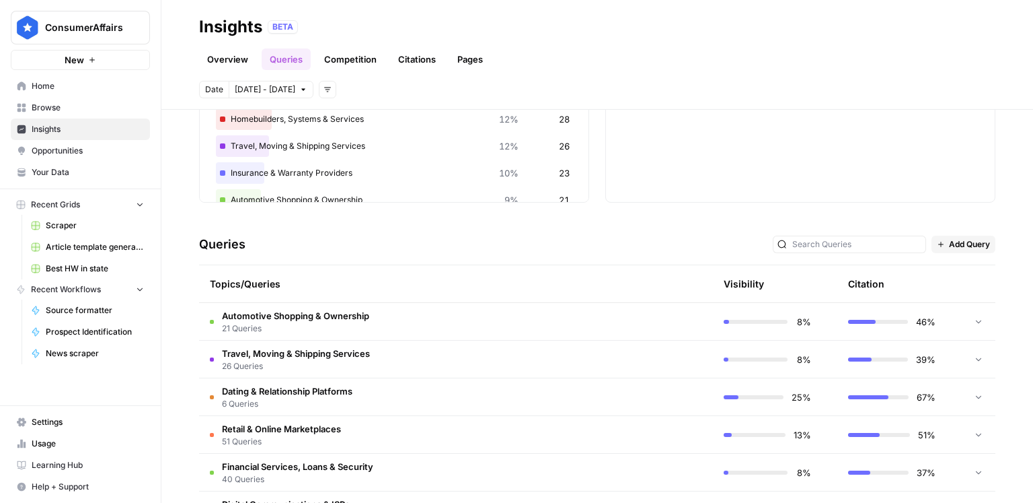
scroll to position [357, 0]
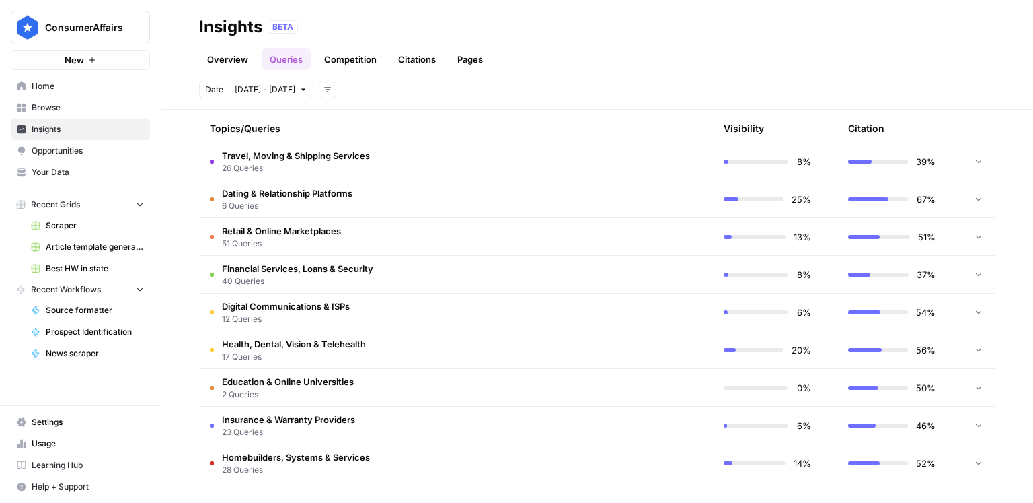
click at [952, 338] on td "56%" at bounding box center [900, 349] width 124 height 37
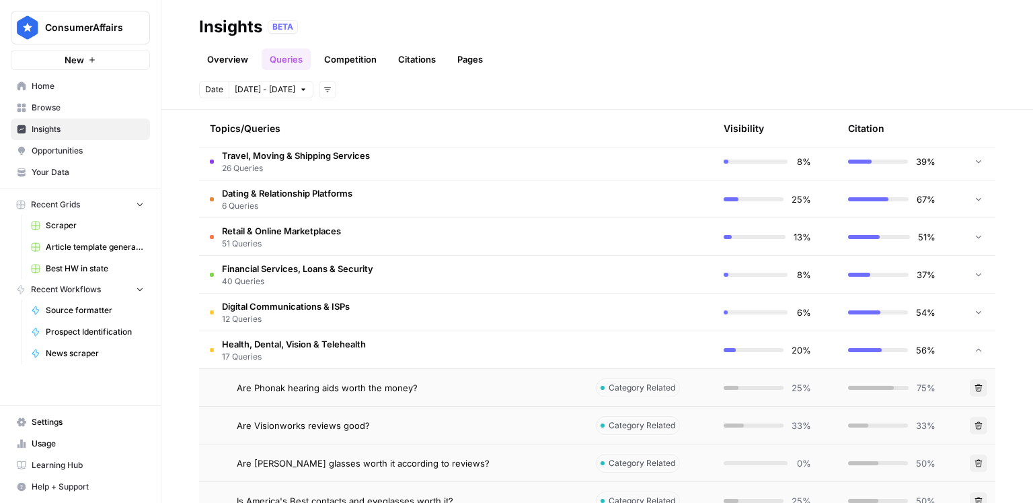
click at [980, 390] on button "Delete" at bounding box center [978, 387] width 17 height 17
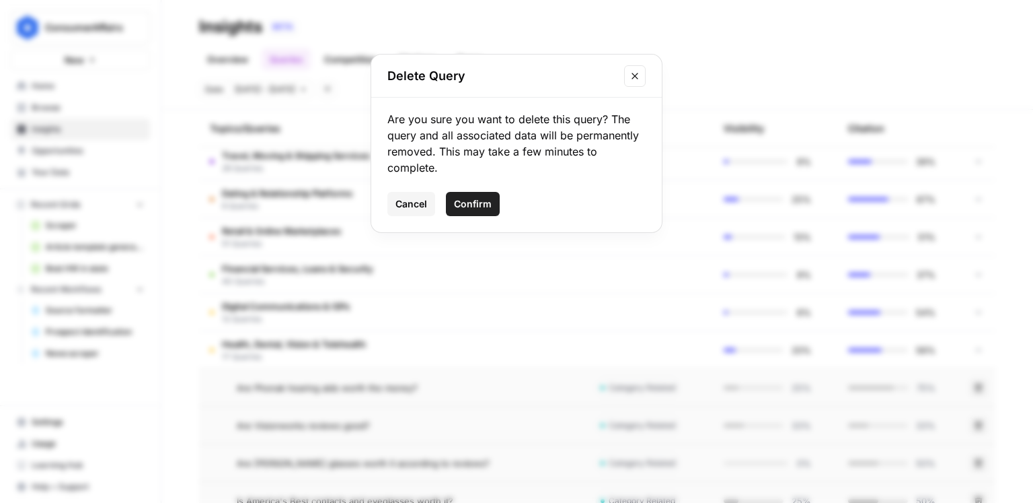
click button "Confirm" at bounding box center [473, 204] width 54 height 24
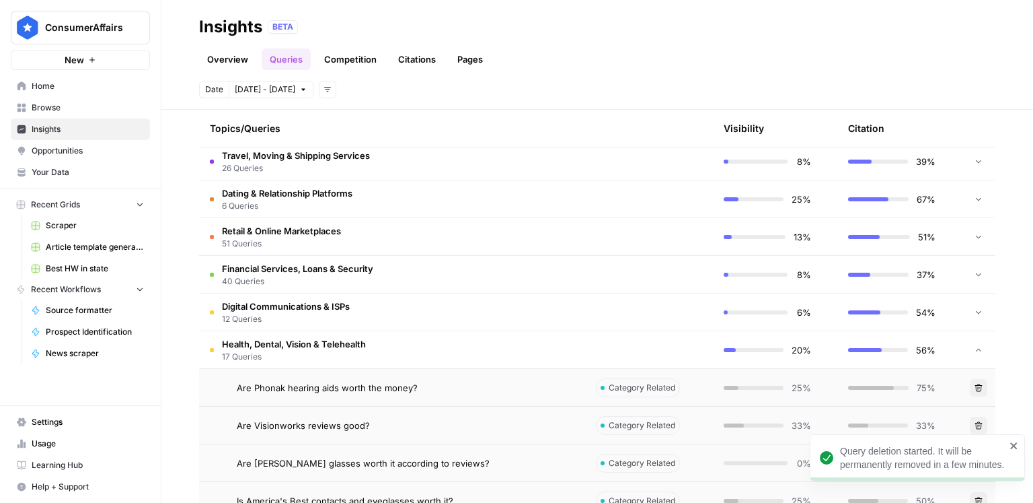
click at [982, 392] on button "Delete" at bounding box center [978, 387] width 17 height 17
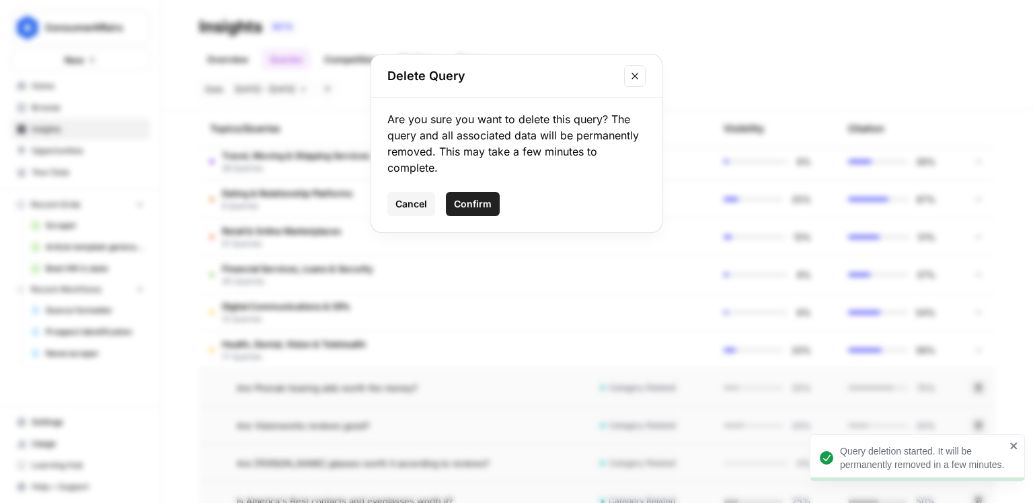
click button "Confirm" at bounding box center [473, 204] width 54 height 24
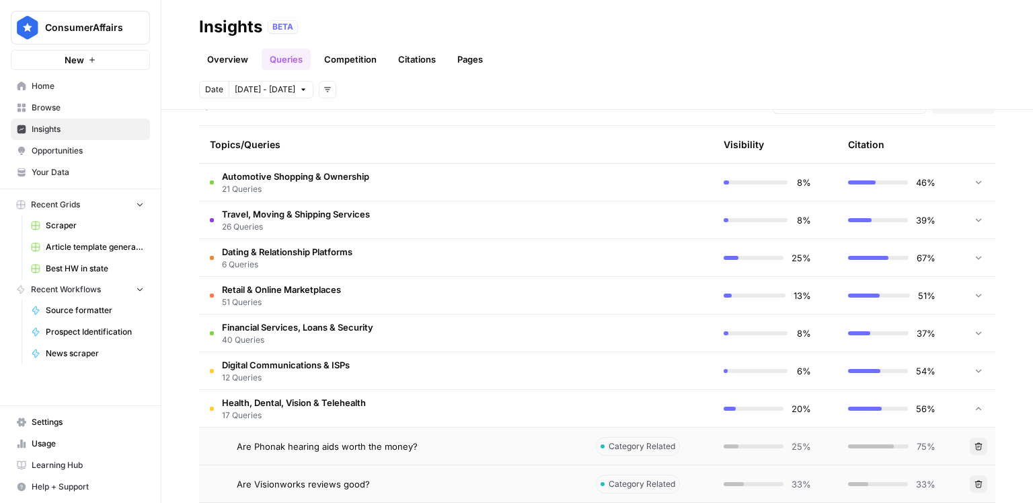
scroll to position [297, 0]
